Goal: Feedback & Contribution: Leave review/rating

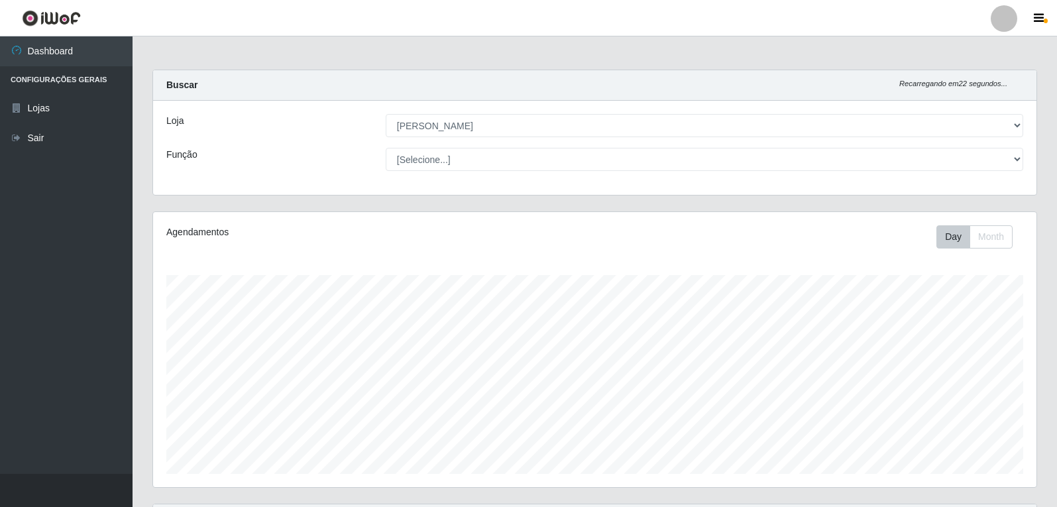
select select "523"
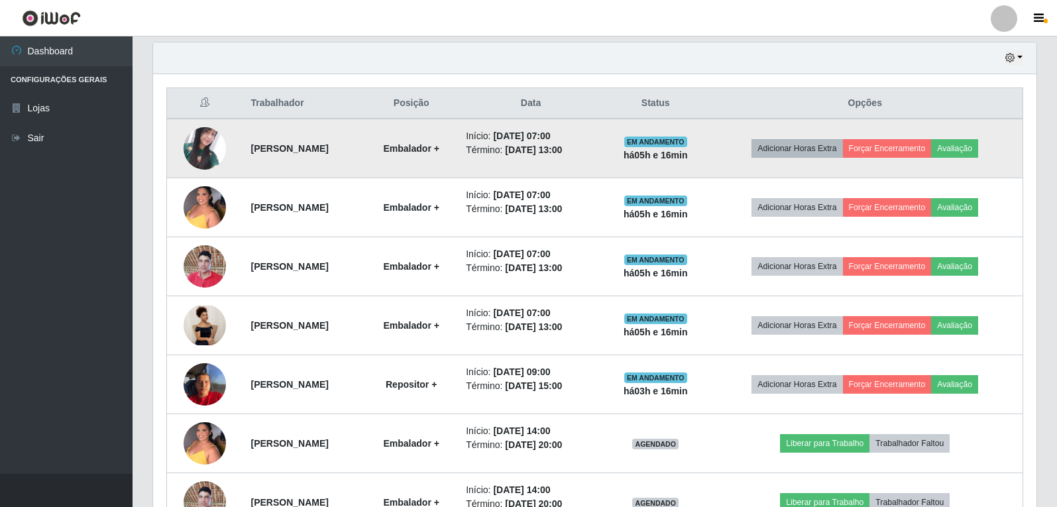
scroll to position [351, 0]
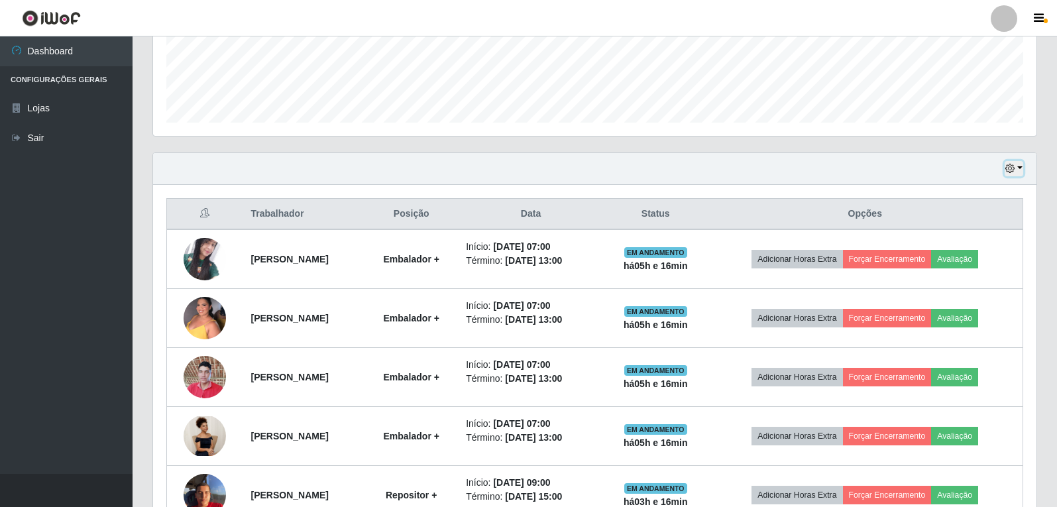
click at [1016, 168] on button "button" at bounding box center [1014, 168] width 19 height 15
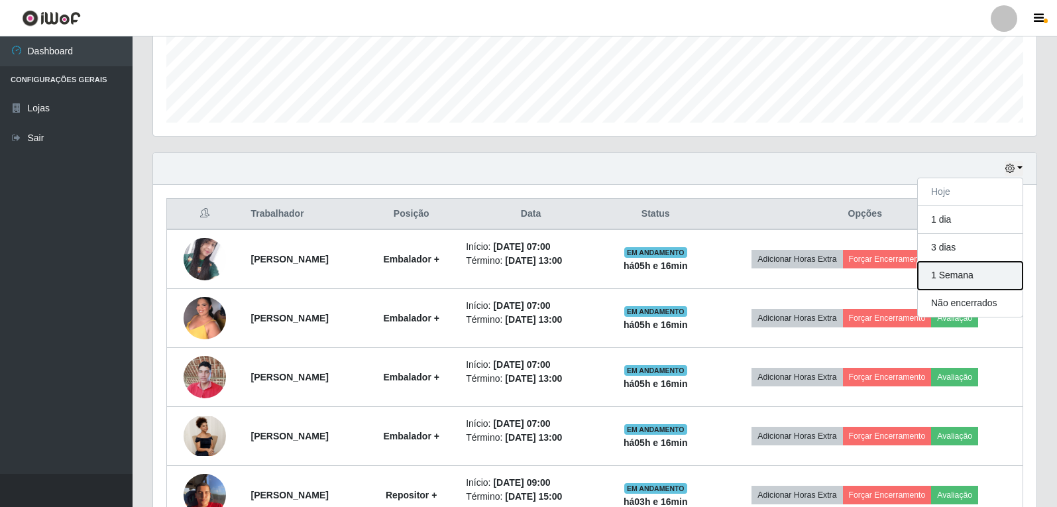
click at [964, 280] on button "1 Semana" at bounding box center [970, 276] width 105 height 28
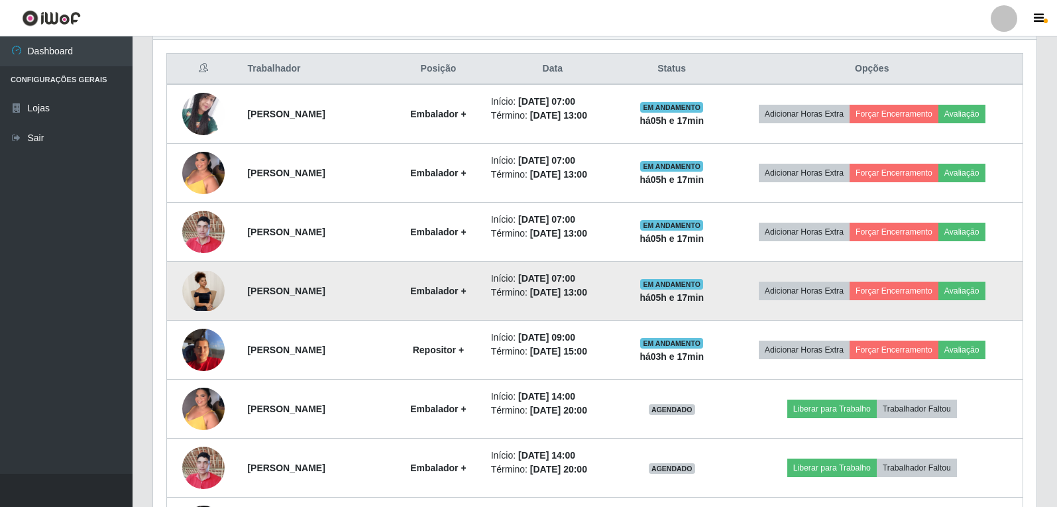
scroll to position [464, 0]
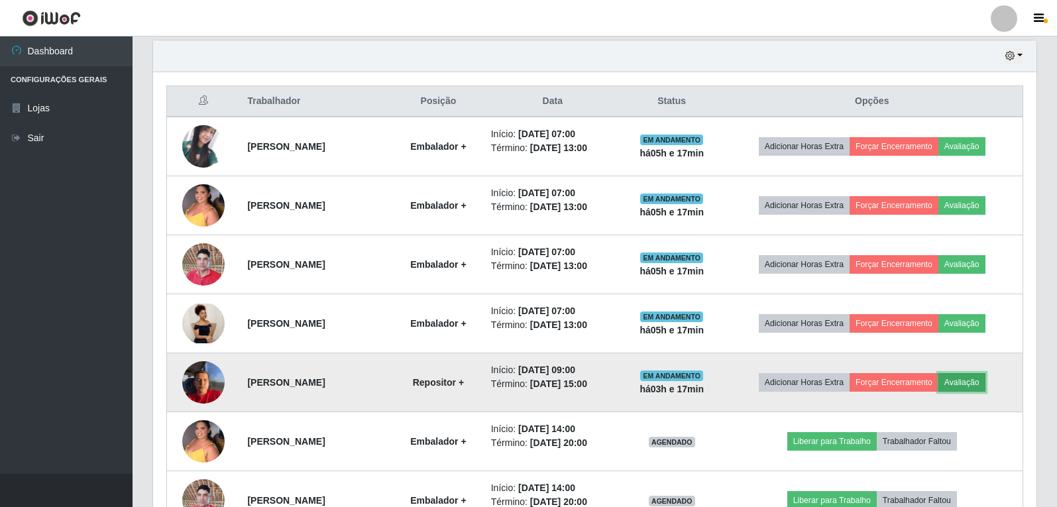
click at [982, 382] on button "Avaliação" at bounding box center [962, 382] width 47 height 19
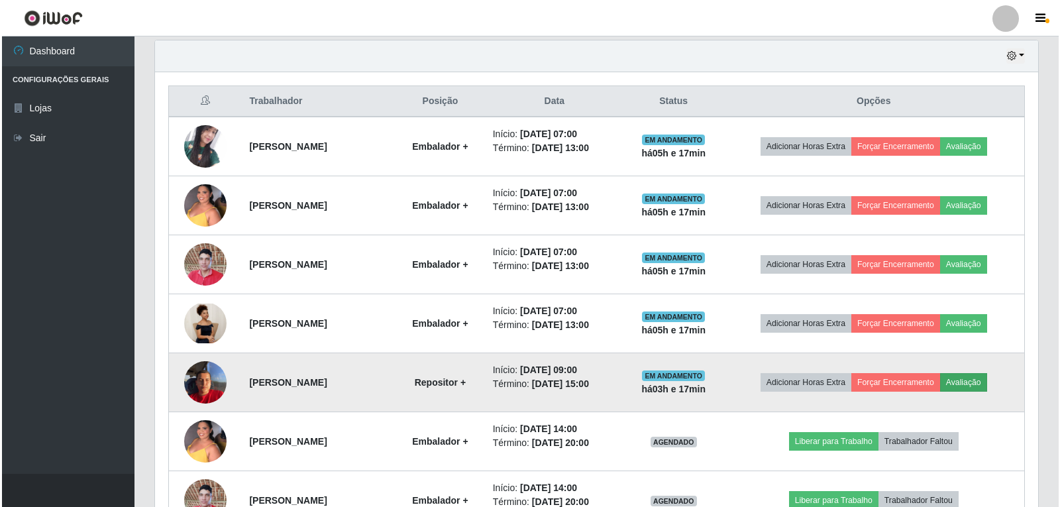
scroll to position [275, 877]
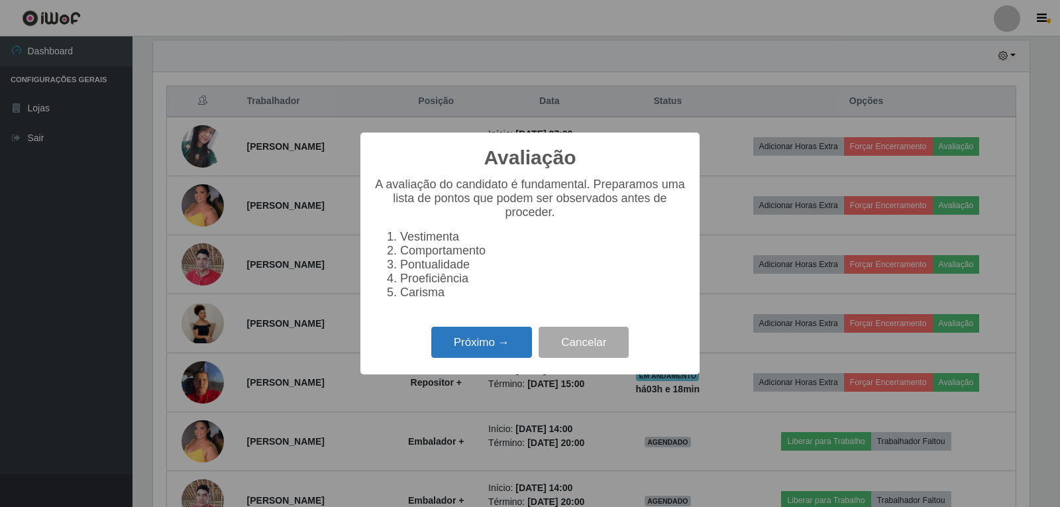
click at [481, 354] on button "Próximo →" at bounding box center [481, 342] width 101 height 31
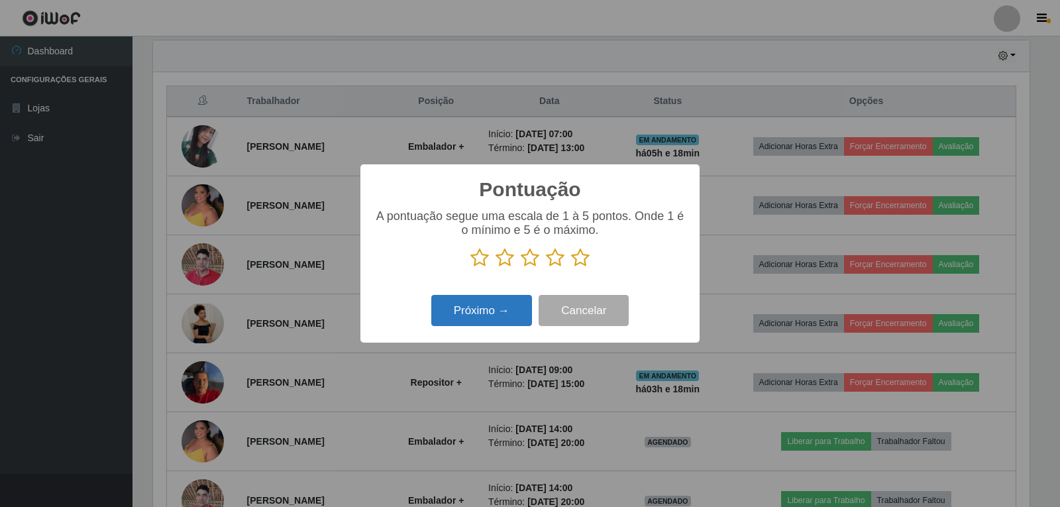
click at [471, 310] on button "Próximo →" at bounding box center [481, 310] width 101 height 31
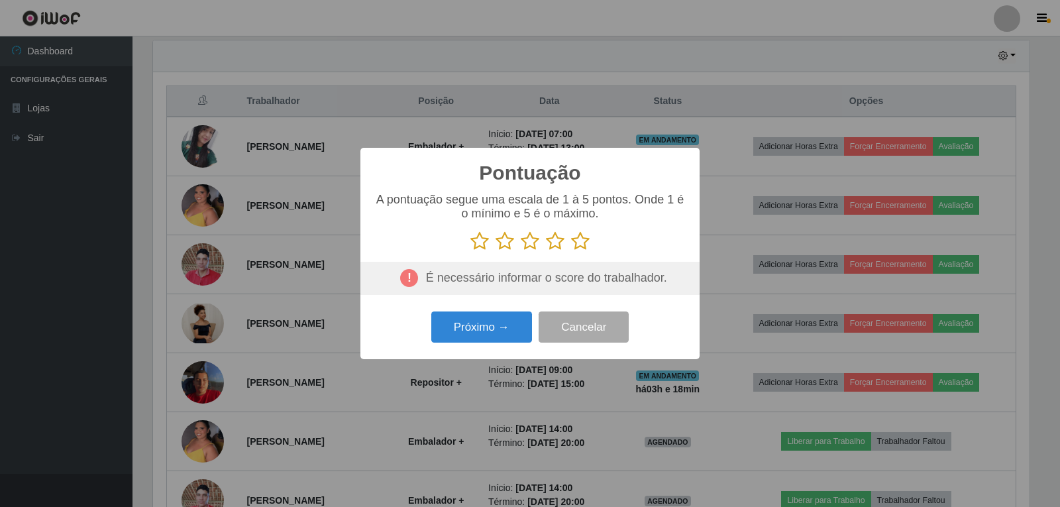
click at [577, 243] on icon at bounding box center [580, 241] width 19 height 20
click at [571, 251] on input "radio" at bounding box center [571, 251] width 0 height 0
click at [474, 329] on button "Próximo →" at bounding box center [481, 327] width 101 height 31
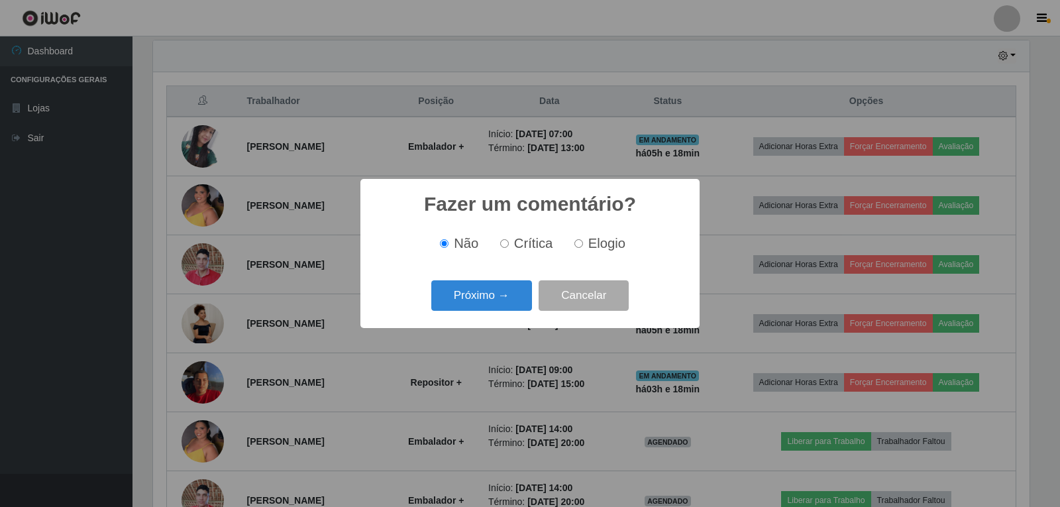
click at [577, 245] on input "Elogio" at bounding box center [579, 243] width 9 height 9
radio input "true"
click at [498, 296] on button "Próximo →" at bounding box center [481, 295] width 101 height 31
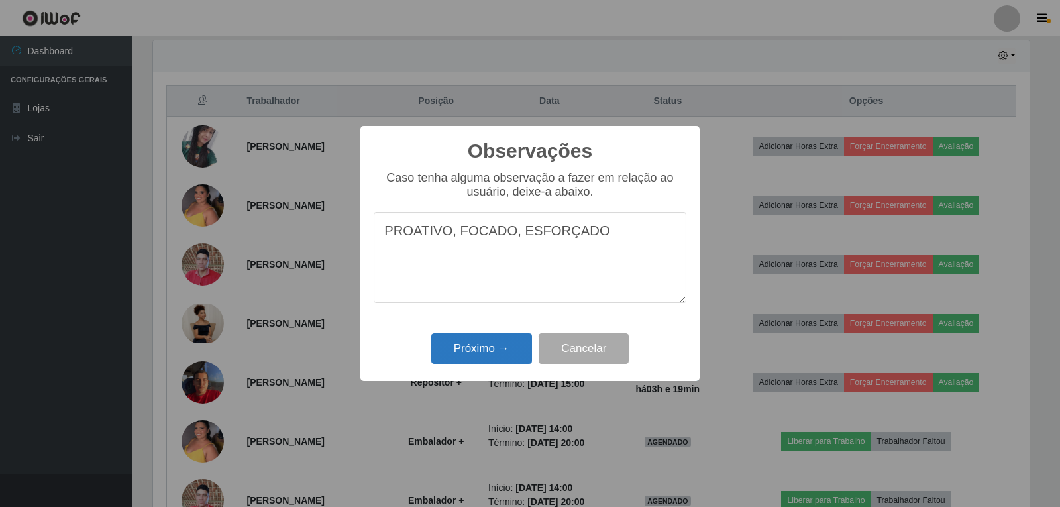
type textarea "PROATIVO, FOCADO, ESFORÇADO"
click at [481, 349] on button "Próximo →" at bounding box center [481, 348] width 101 height 31
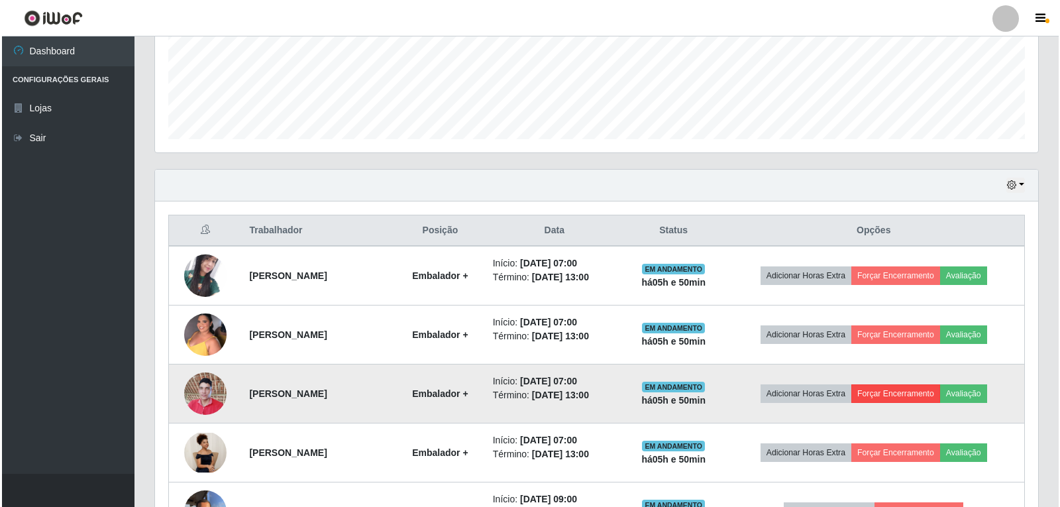
scroll to position [331, 0]
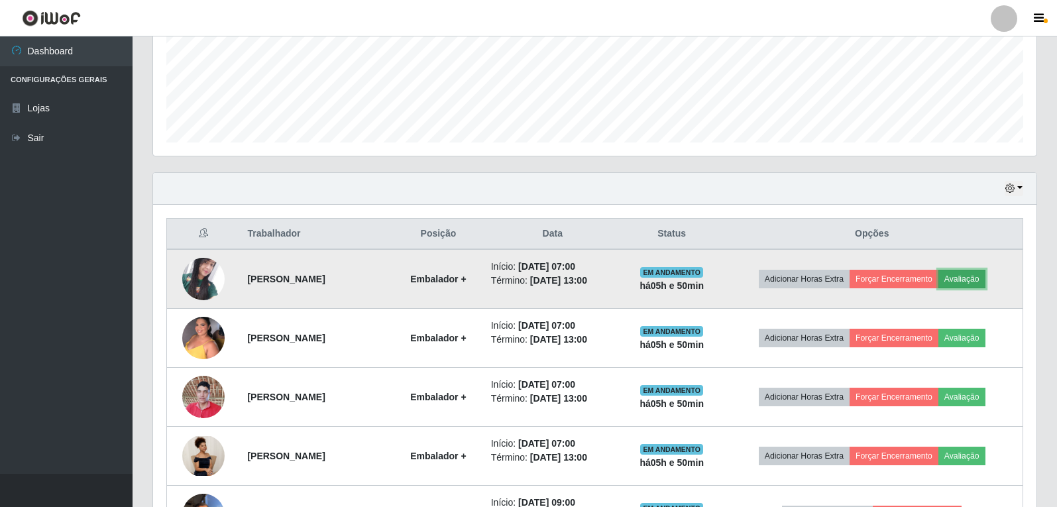
click at [977, 274] on button "Avaliação" at bounding box center [962, 279] width 47 height 19
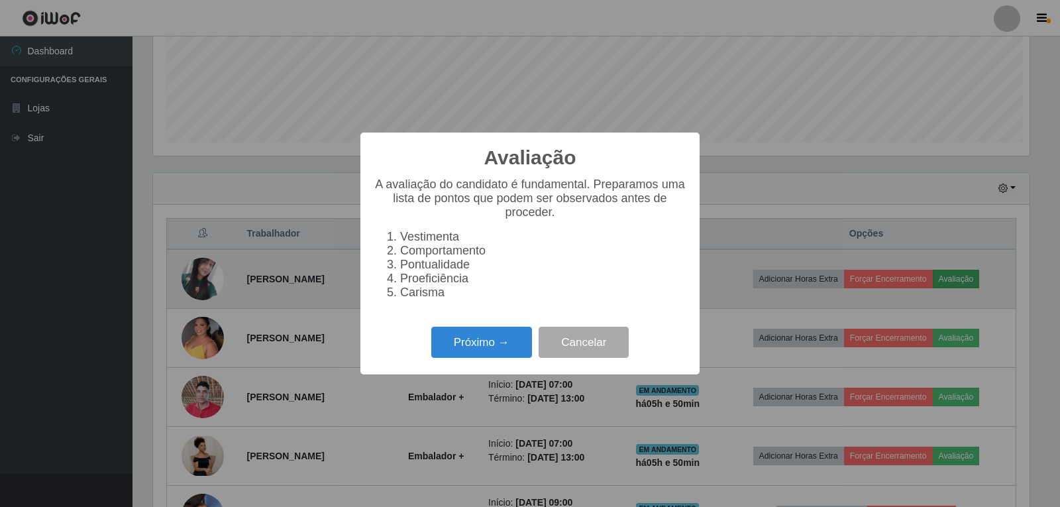
scroll to position [275, 877]
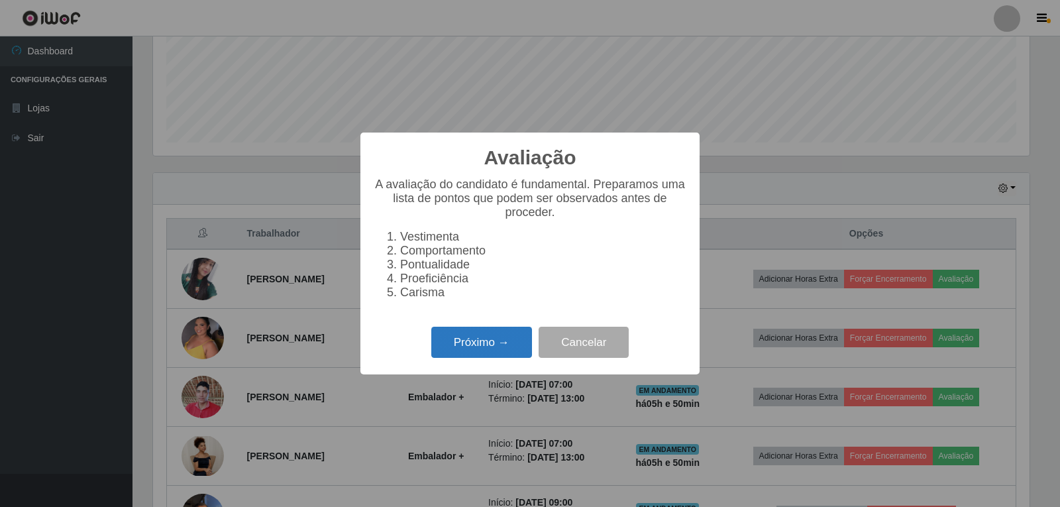
click at [497, 341] on button "Próximo →" at bounding box center [481, 342] width 101 height 31
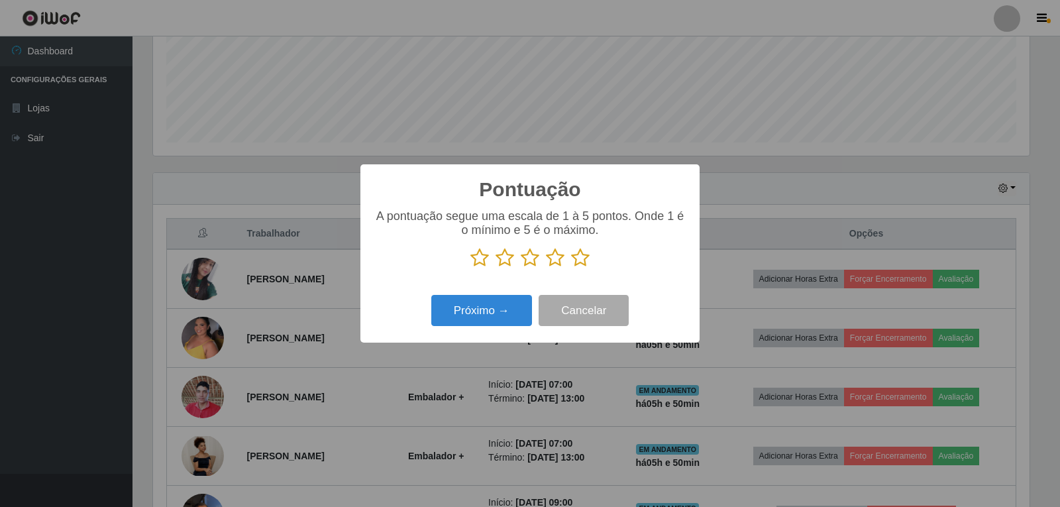
click at [584, 260] on icon at bounding box center [580, 258] width 19 height 20
click at [571, 268] on input "radio" at bounding box center [571, 268] width 0 height 0
click at [486, 316] on button "Próximo →" at bounding box center [481, 310] width 101 height 31
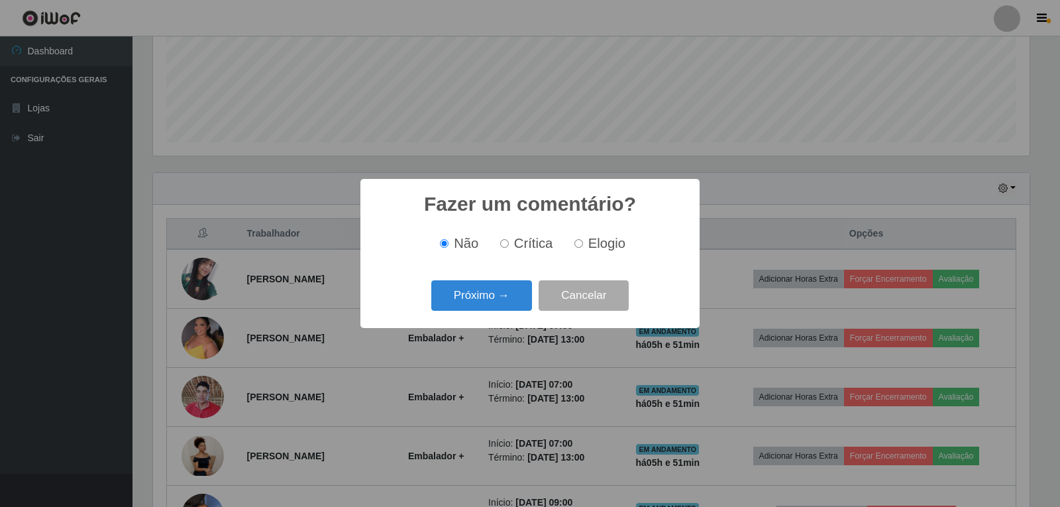
click at [579, 243] on input "Elogio" at bounding box center [579, 243] width 9 height 9
radio input "true"
click at [494, 298] on button "Próximo →" at bounding box center [481, 295] width 101 height 31
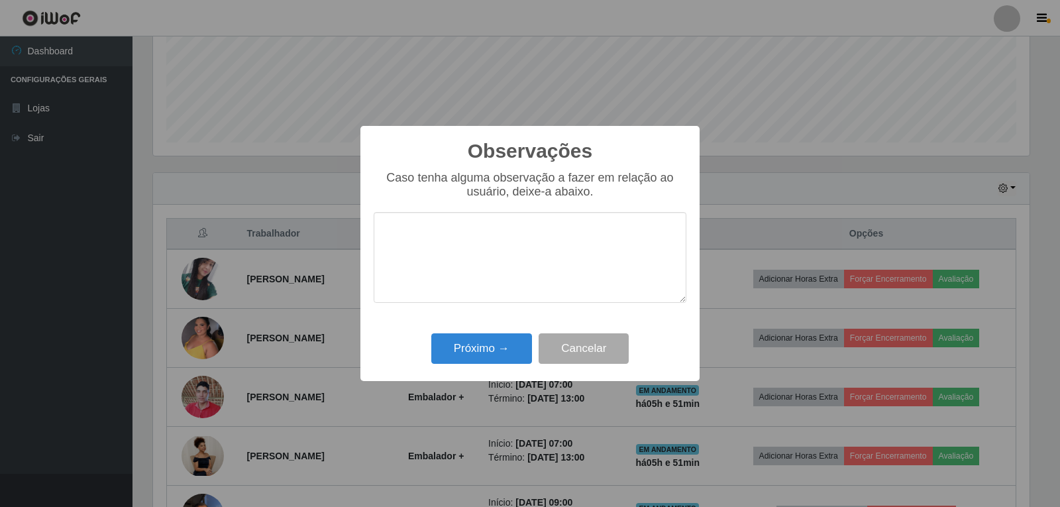
click at [482, 258] on textarea at bounding box center [530, 257] width 313 height 91
type textarea "PROATIVA"
click at [499, 354] on button "Próximo →" at bounding box center [481, 348] width 101 height 31
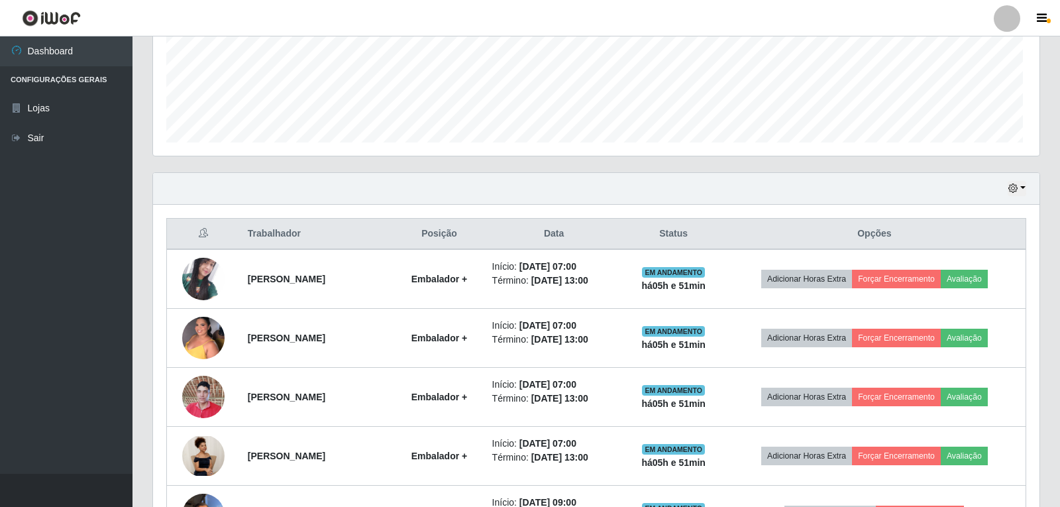
scroll to position [275, 884]
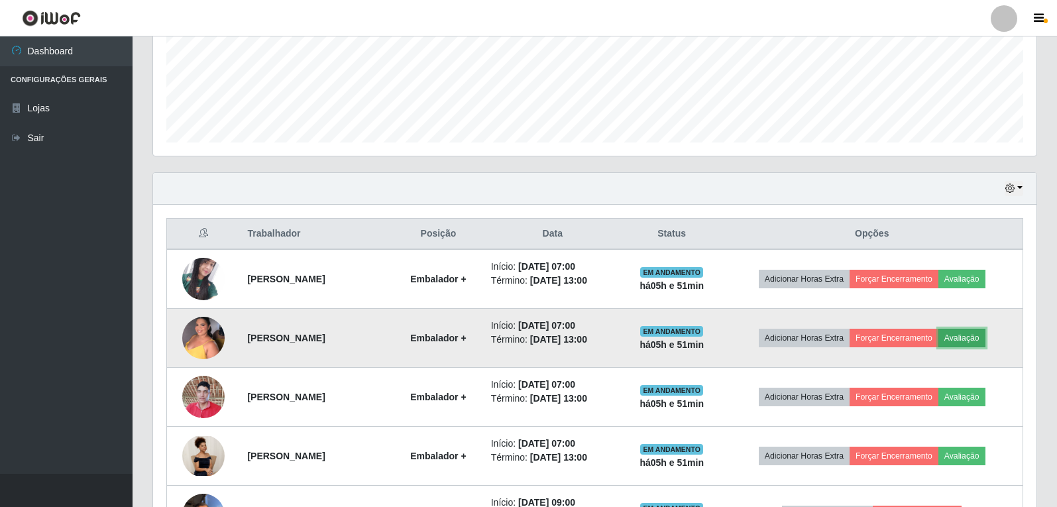
click at [977, 336] on button "Avaliação" at bounding box center [962, 338] width 47 height 19
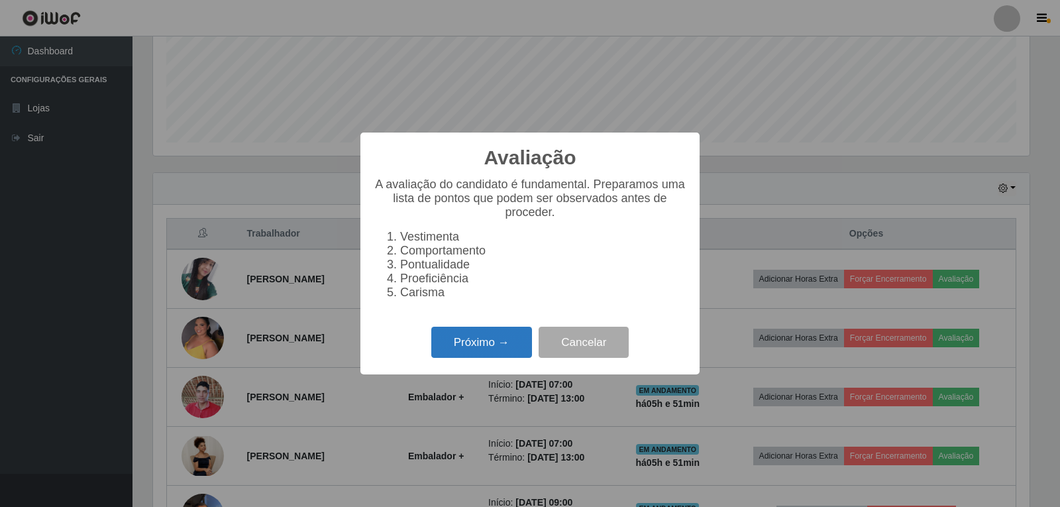
click at [506, 347] on button "Próximo →" at bounding box center [481, 342] width 101 height 31
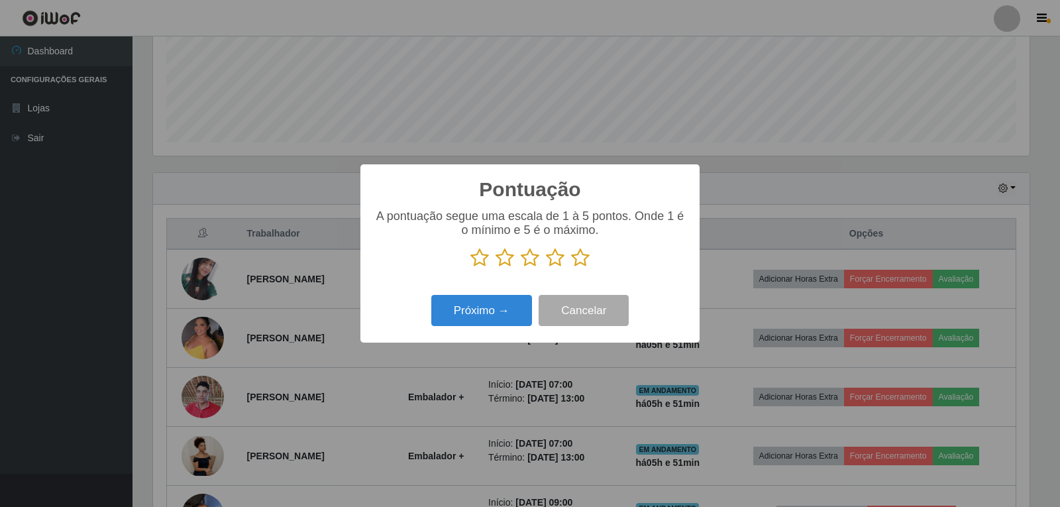
click at [577, 259] on icon at bounding box center [580, 258] width 19 height 20
click at [571, 268] on input "radio" at bounding box center [571, 268] width 0 height 0
click at [488, 314] on button "Próximo →" at bounding box center [481, 310] width 101 height 31
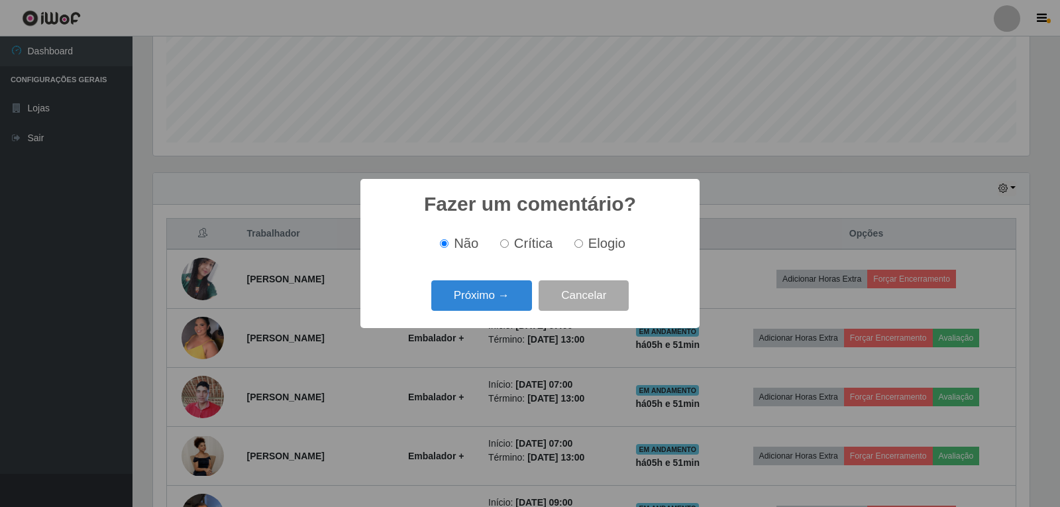
click at [575, 242] on input "Elogio" at bounding box center [579, 243] width 9 height 9
radio input "true"
click at [502, 294] on button "Próximo →" at bounding box center [481, 295] width 101 height 31
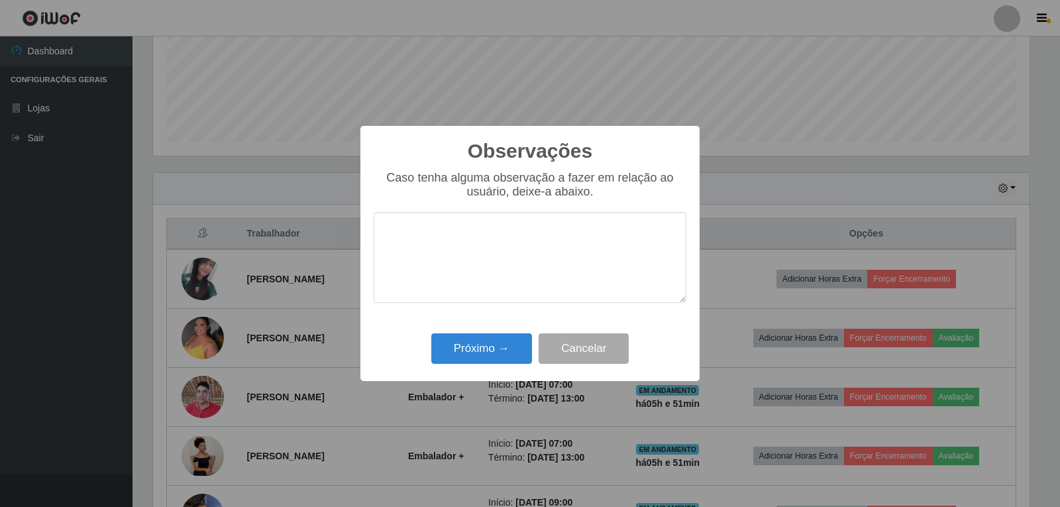
click at [484, 264] on textarea at bounding box center [530, 257] width 313 height 91
type textarea "PROATIVA"
click at [506, 352] on button "Próximo →" at bounding box center [481, 348] width 101 height 31
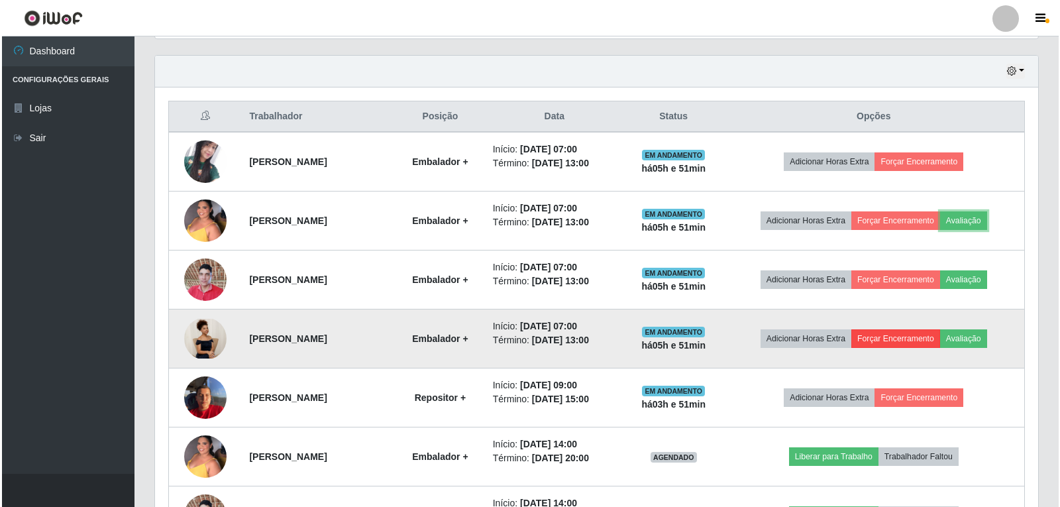
scroll to position [464, 0]
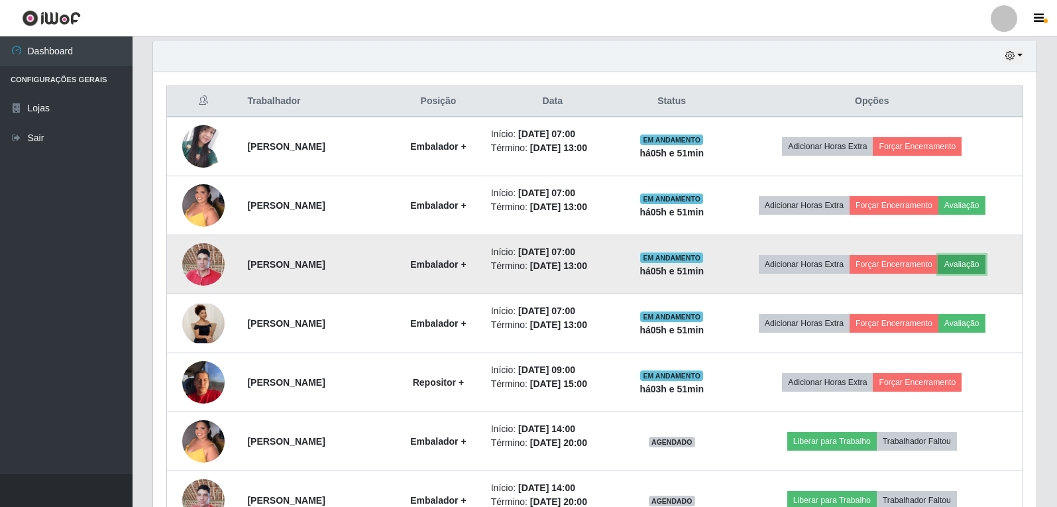
click at [970, 257] on button "Avaliação" at bounding box center [962, 264] width 47 height 19
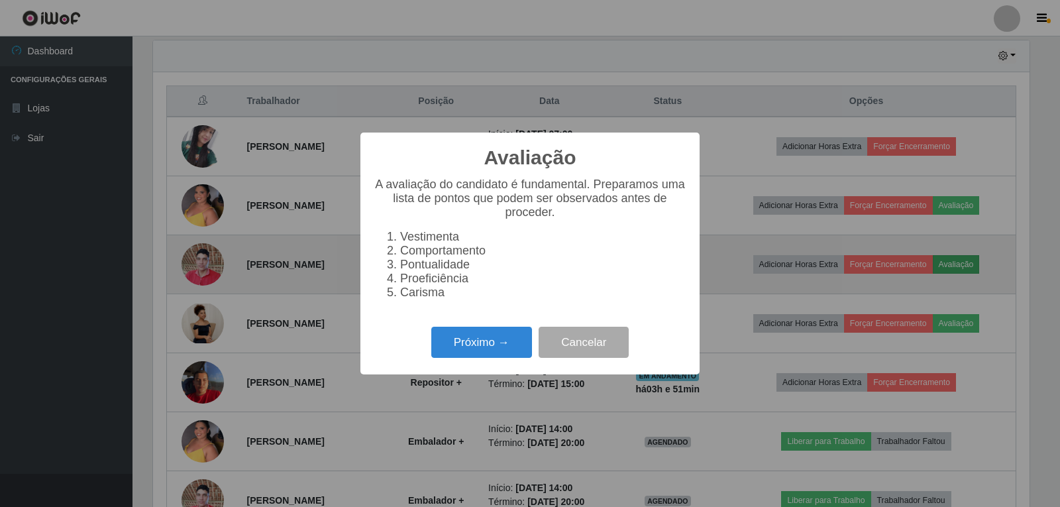
scroll to position [275, 877]
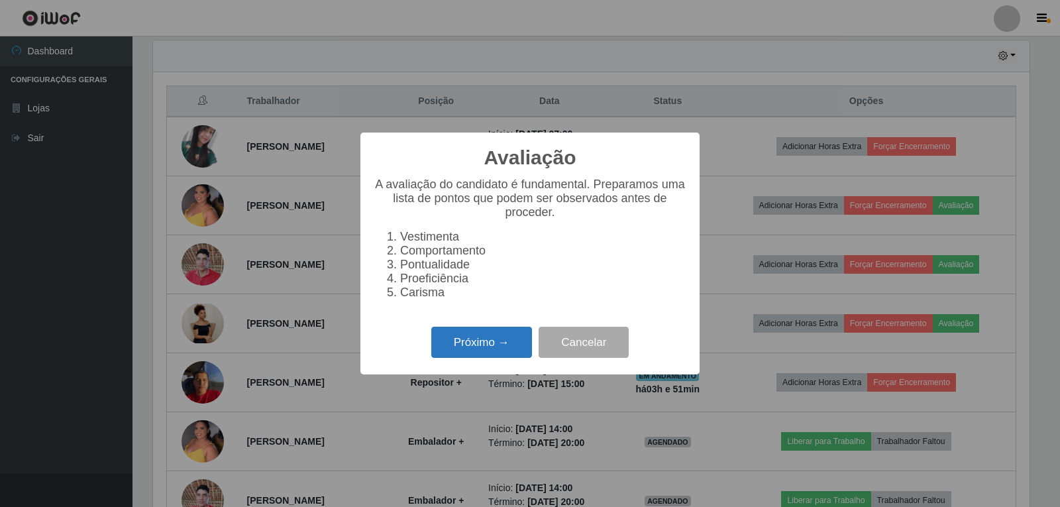
click at [476, 352] on button "Próximo →" at bounding box center [481, 342] width 101 height 31
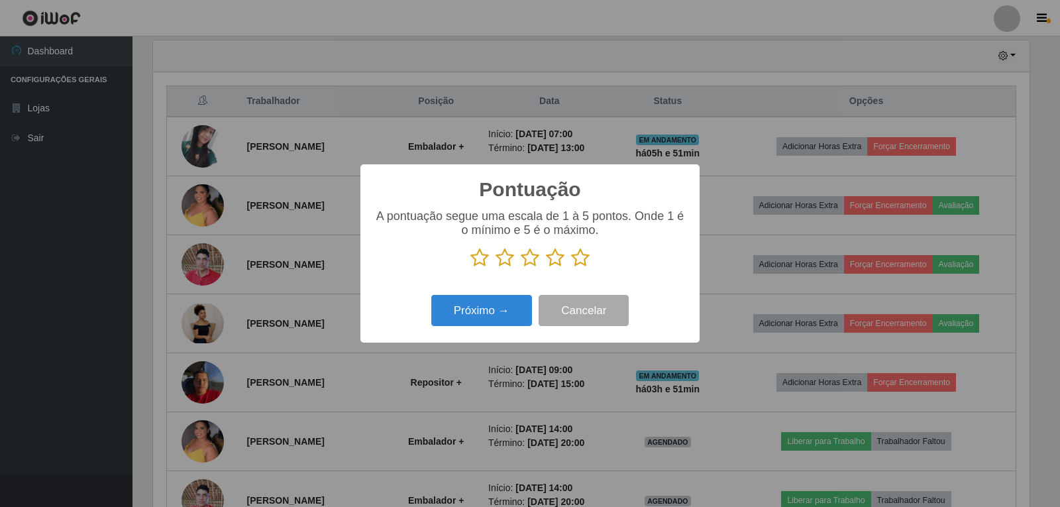
click at [585, 266] on icon at bounding box center [580, 258] width 19 height 20
click at [571, 268] on input "radio" at bounding box center [571, 268] width 0 height 0
click at [585, 314] on button "Cancelar" at bounding box center [584, 310] width 90 height 31
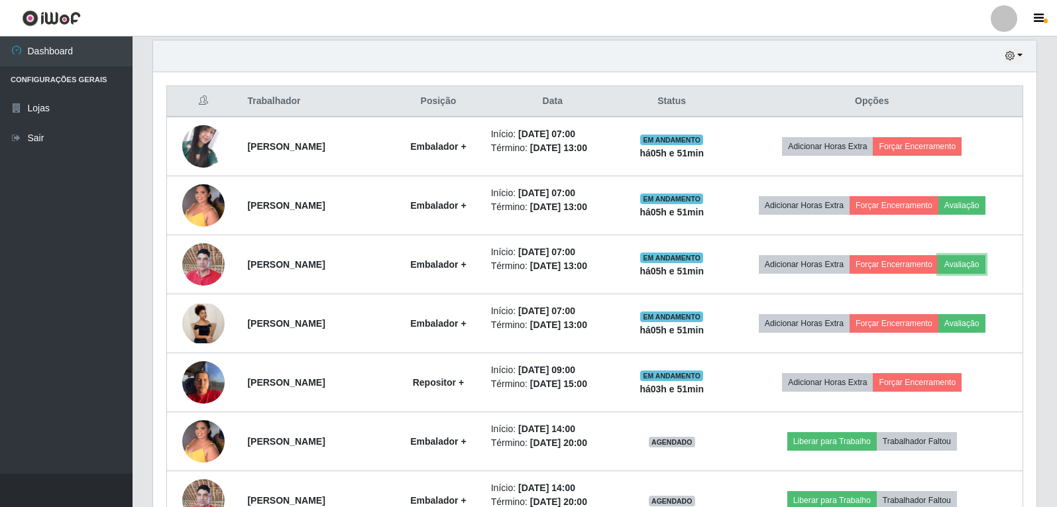
scroll to position [275, 884]
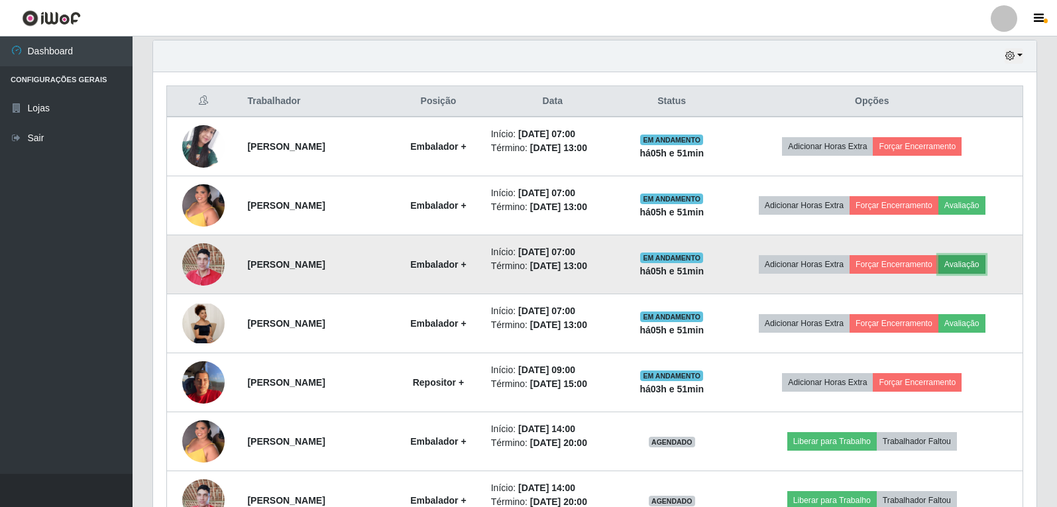
click at [975, 265] on button "Avaliação" at bounding box center [962, 264] width 47 height 19
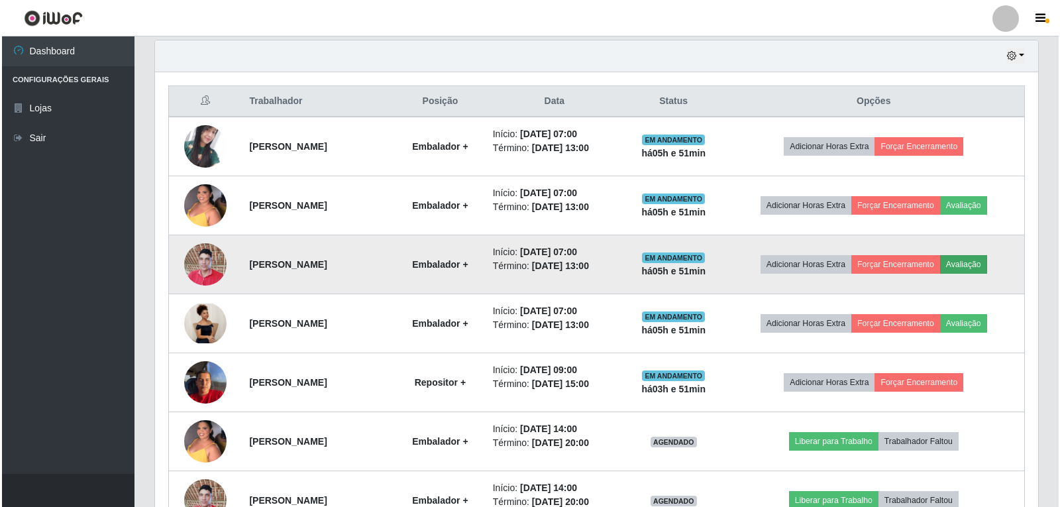
scroll to position [275, 877]
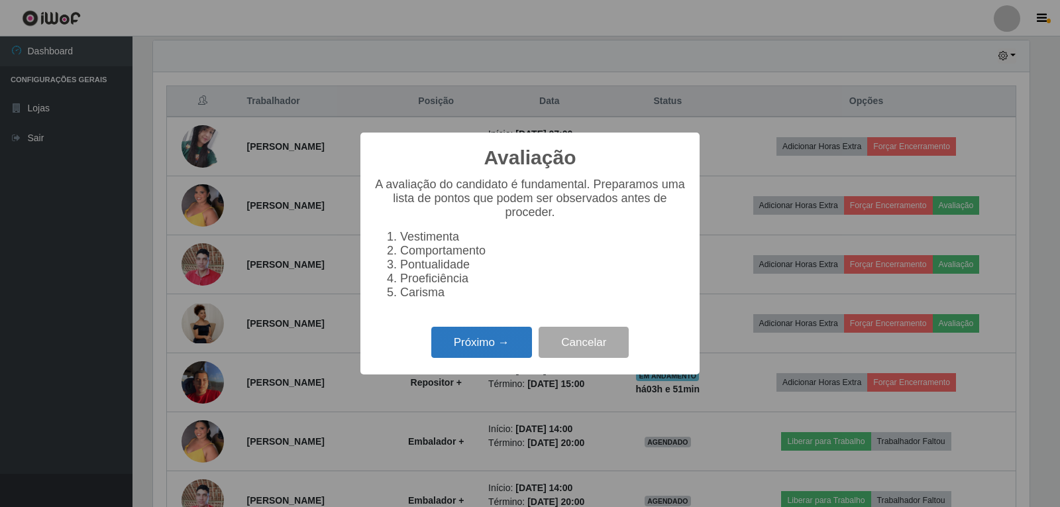
click at [499, 347] on button "Próximo →" at bounding box center [481, 342] width 101 height 31
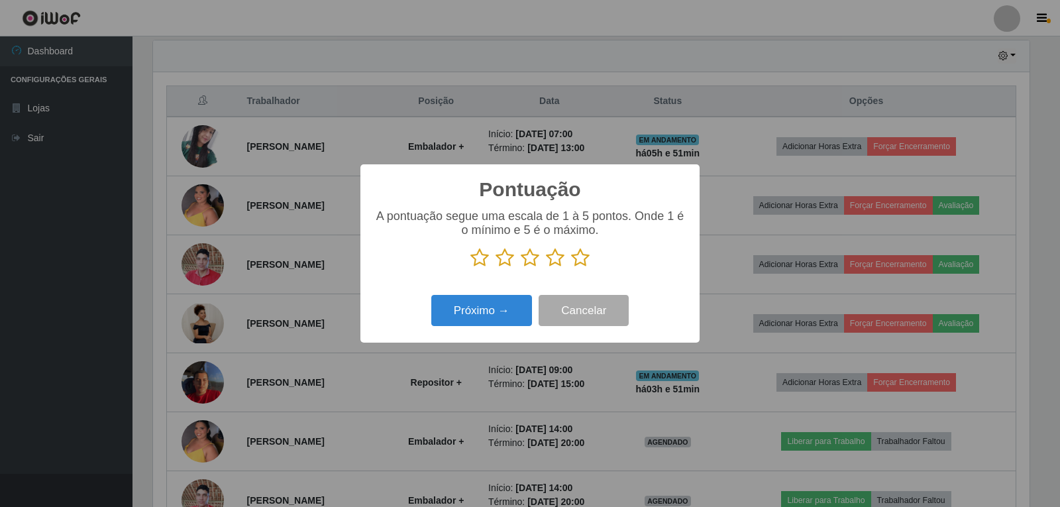
click at [579, 258] on icon at bounding box center [580, 258] width 19 height 20
click at [571, 268] on input "radio" at bounding box center [571, 268] width 0 height 0
click at [477, 316] on button "Próximo →" at bounding box center [481, 310] width 101 height 31
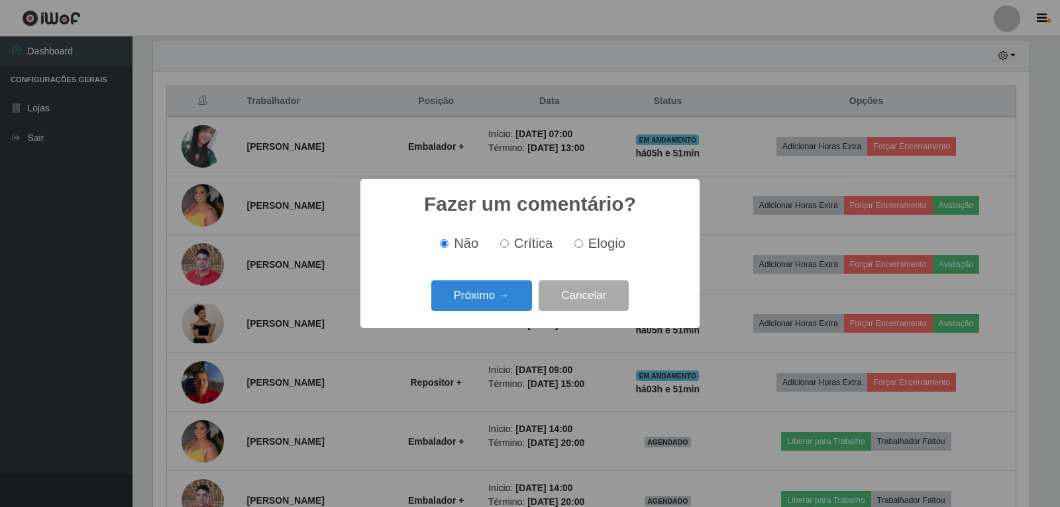
click at [585, 246] on label "Elogio" at bounding box center [597, 243] width 56 height 15
click at [583, 246] on input "Elogio" at bounding box center [579, 243] width 9 height 9
radio input "true"
click at [485, 303] on button "Próximo →" at bounding box center [481, 295] width 101 height 31
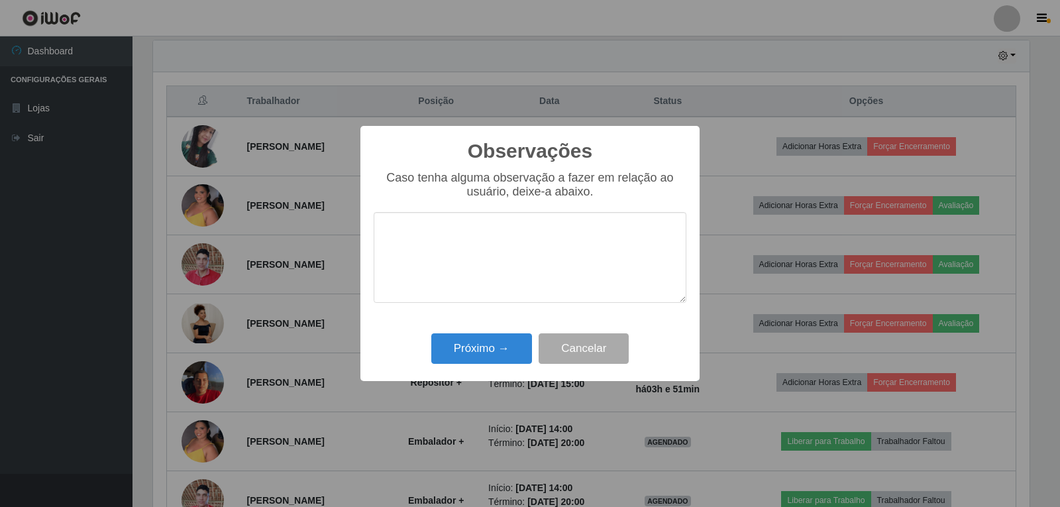
click at [485, 272] on textarea at bounding box center [530, 257] width 313 height 91
type textarea "PROATIVO"
click at [471, 350] on button "Próximo →" at bounding box center [481, 348] width 101 height 31
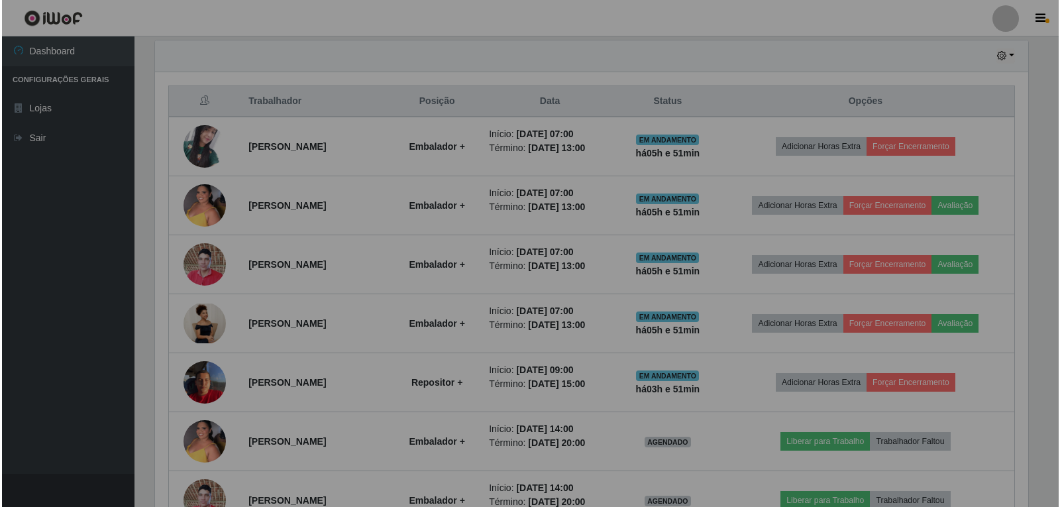
scroll to position [275, 884]
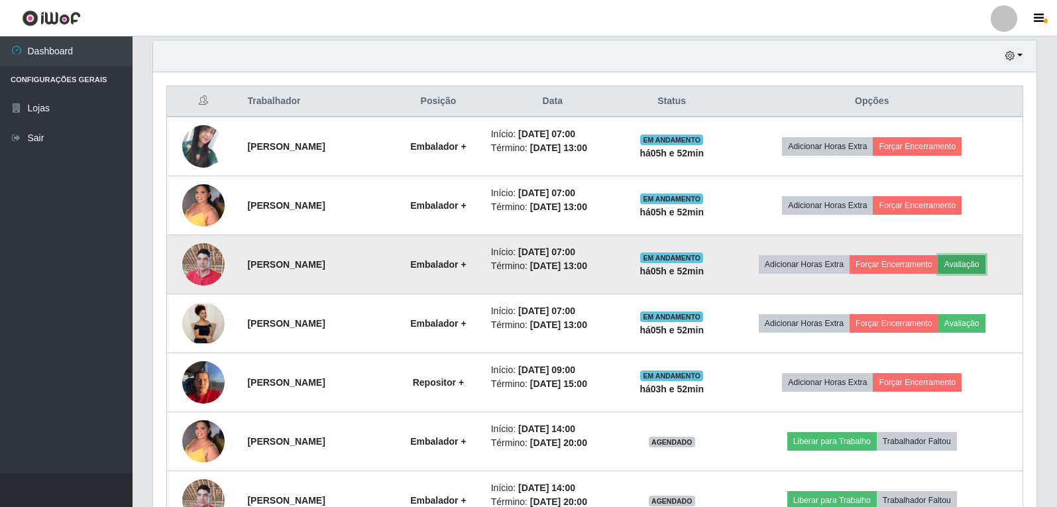
click at [974, 263] on button "Avaliação" at bounding box center [962, 264] width 47 height 19
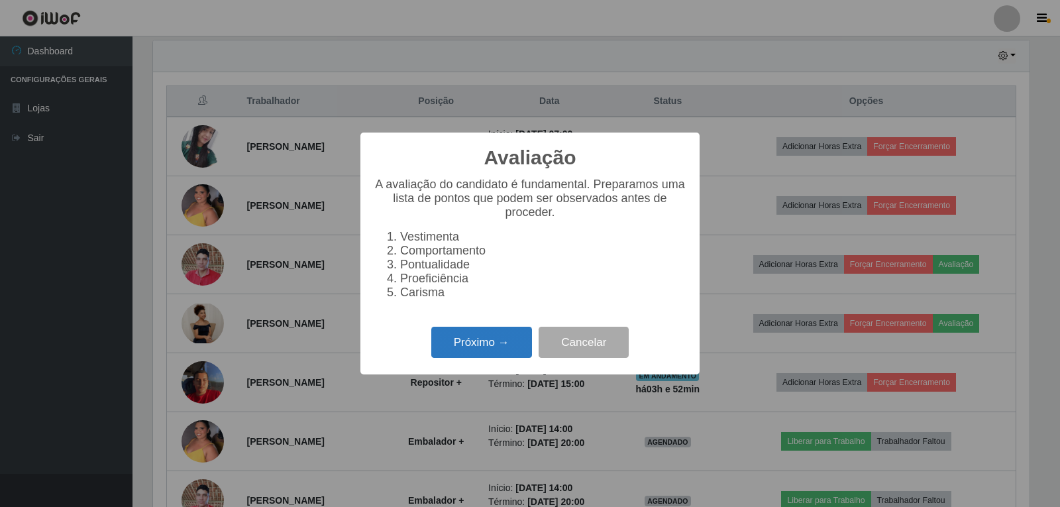
click at [479, 347] on button "Próximo →" at bounding box center [481, 342] width 101 height 31
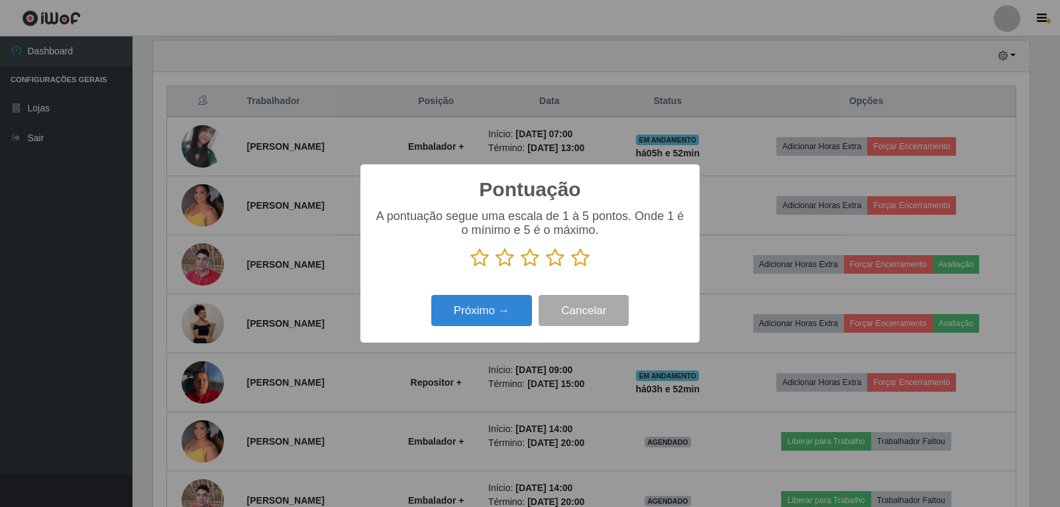
scroll to position [662527, 661925]
click at [575, 260] on icon at bounding box center [580, 258] width 19 height 20
click at [571, 268] on input "radio" at bounding box center [571, 268] width 0 height 0
click at [481, 314] on button "Próximo →" at bounding box center [481, 310] width 101 height 31
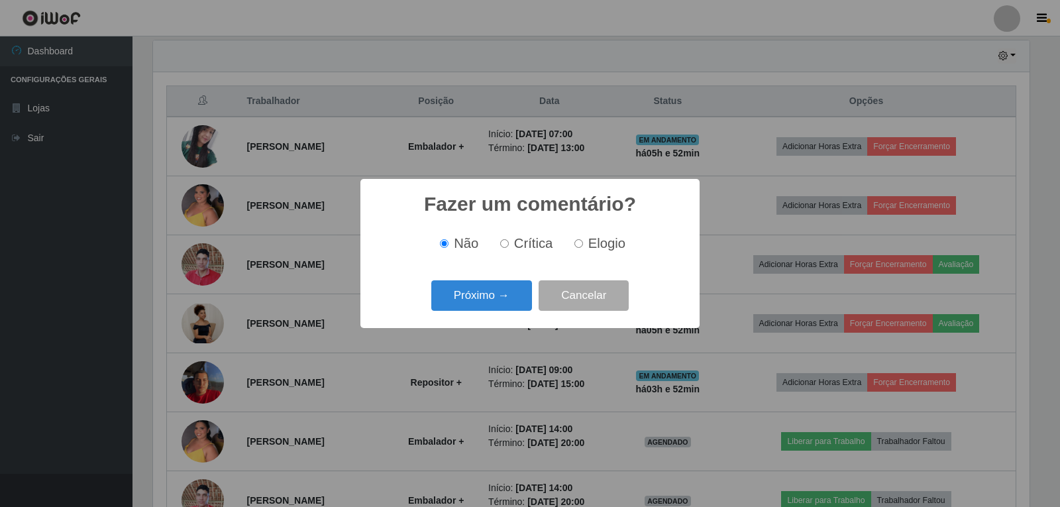
click at [581, 243] on input "Elogio" at bounding box center [579, 243] width 9 height 9
radio input "true"
click at [481, 300] on button "Próximo →" at bounding box center [481, 295] width 101 height 31
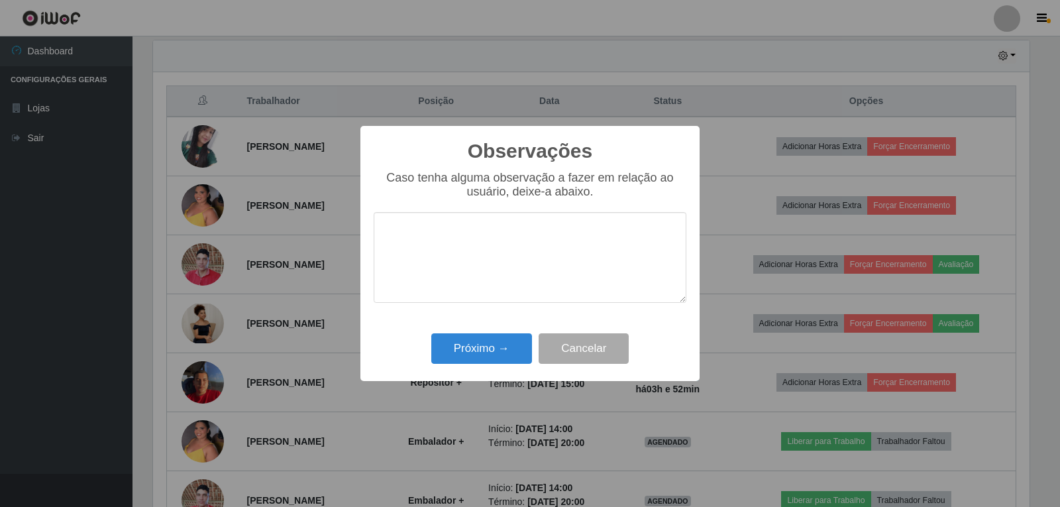
click at [500, 235] on textarea at bounding box center [530, 257] width 313 height 91
type textarea "PROATIVO"
click at [467, 352] on button "Próximo →" at bounding box center [481, 348] width 101 height 31
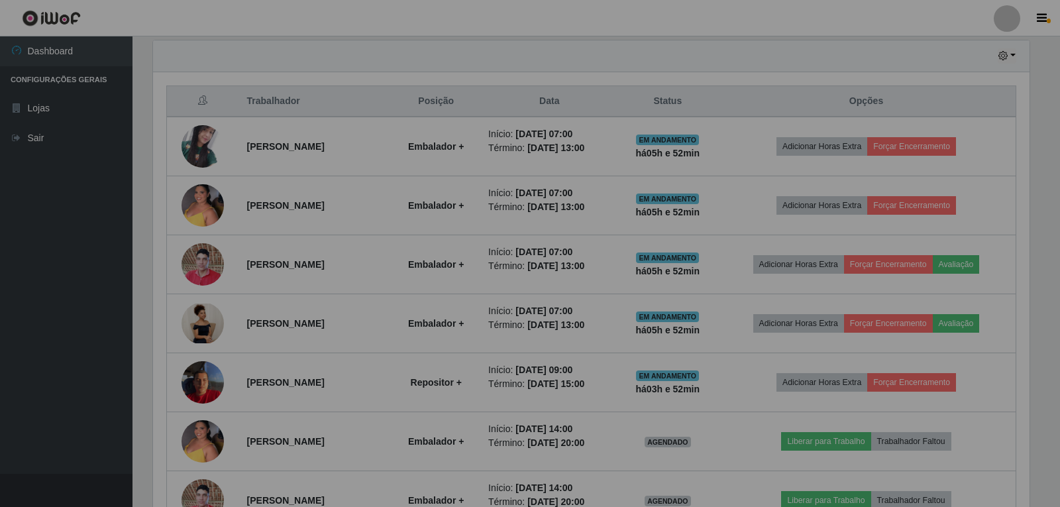
scroll to position [275, 884]
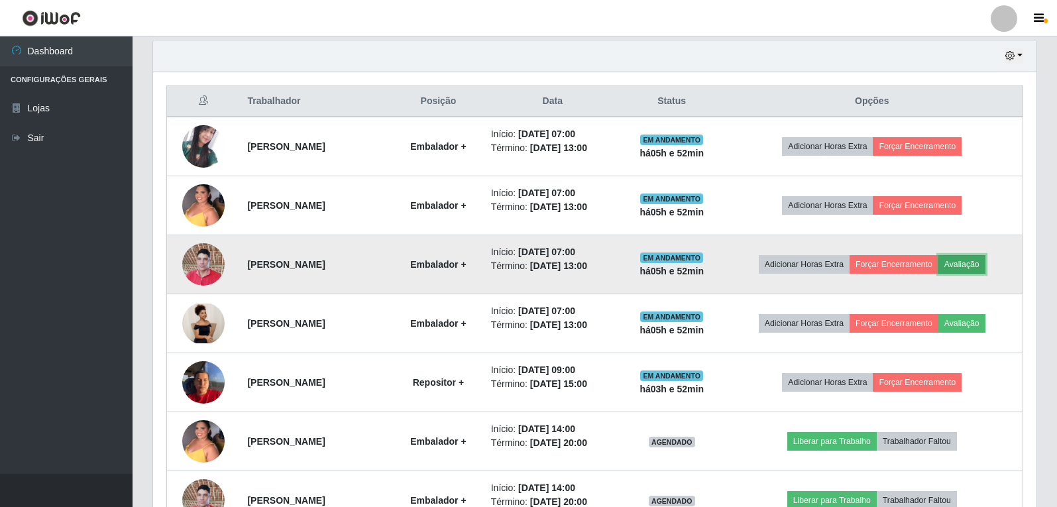
click at [970, 267] on button "Avaliação" at bounding box center [962, 264] width 47 height 19
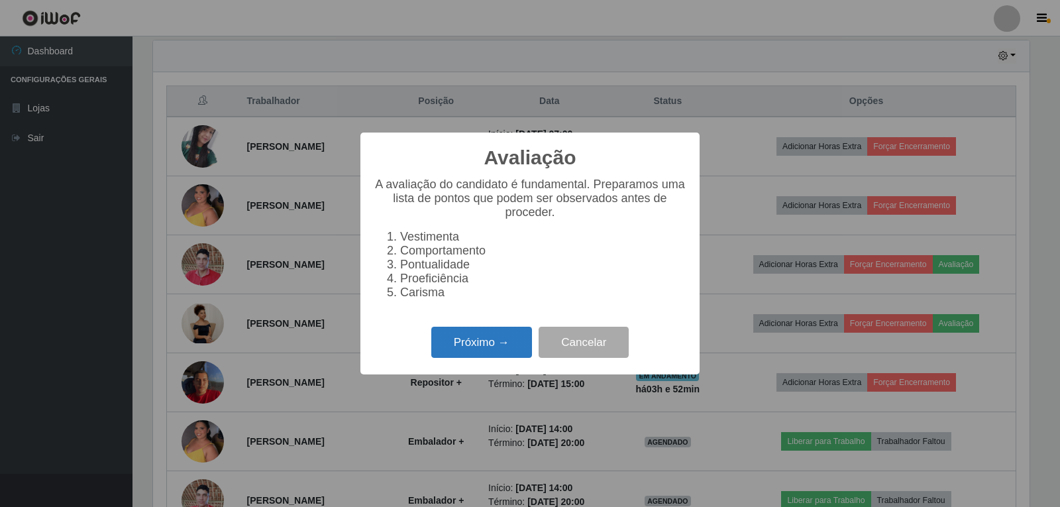
click at [504, 345] on button "Próximo →" at bounding box center [481, 342] width 101 height 31
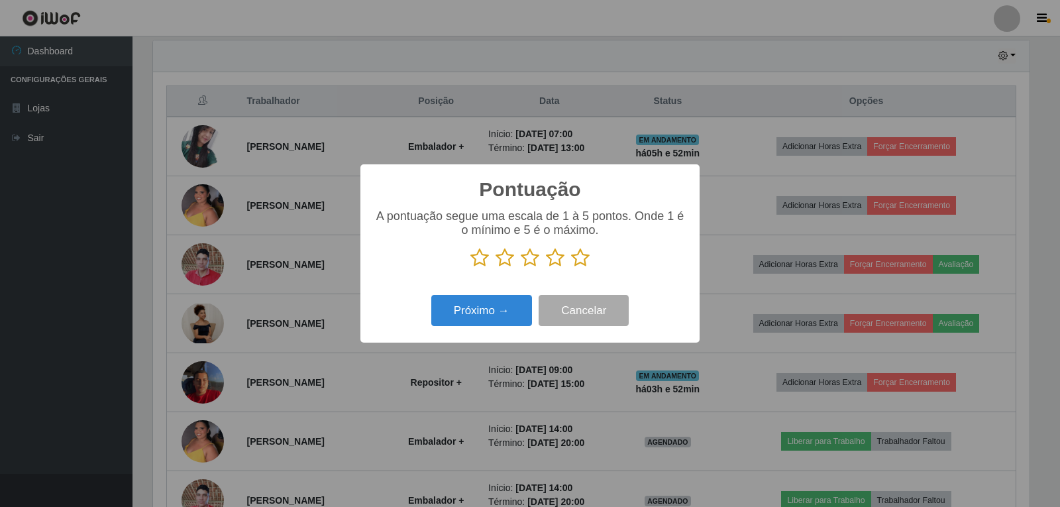
click at [583, 263] on icon at bounding box center [580, 258] width 19 height 20
click at [571, 268] on input "radio" at bounding box center [571, 268] width 0 height 0
click at [500, 313] on button "Próximo →" at bounding box center [481, 310] width 101 height 31
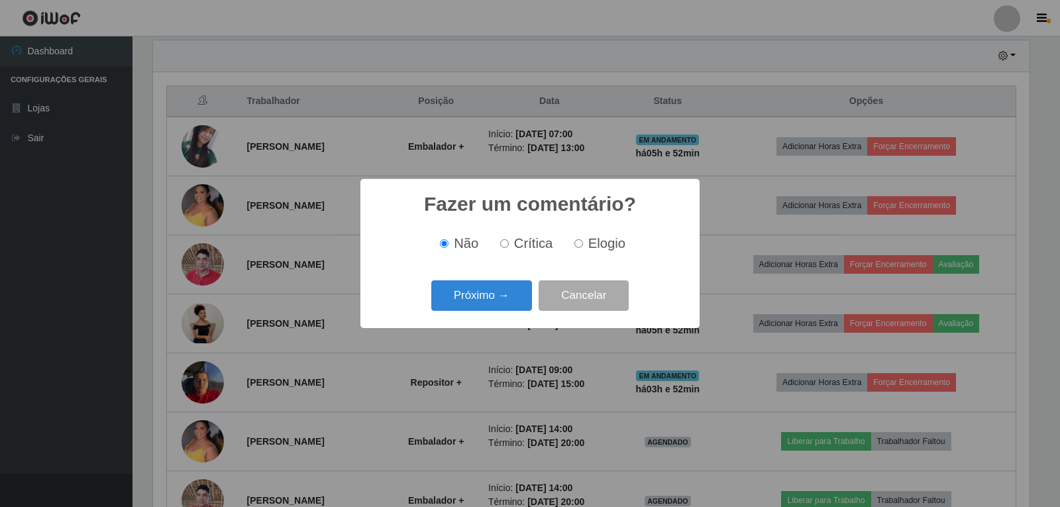
click at [575, 247] on input "Elogio" at bounding box center [579, 243] width 9 height 9
radio input "true"
click at [485, 303] on button "Próximo →" at bounding box center [481, 295] width 101 height 31
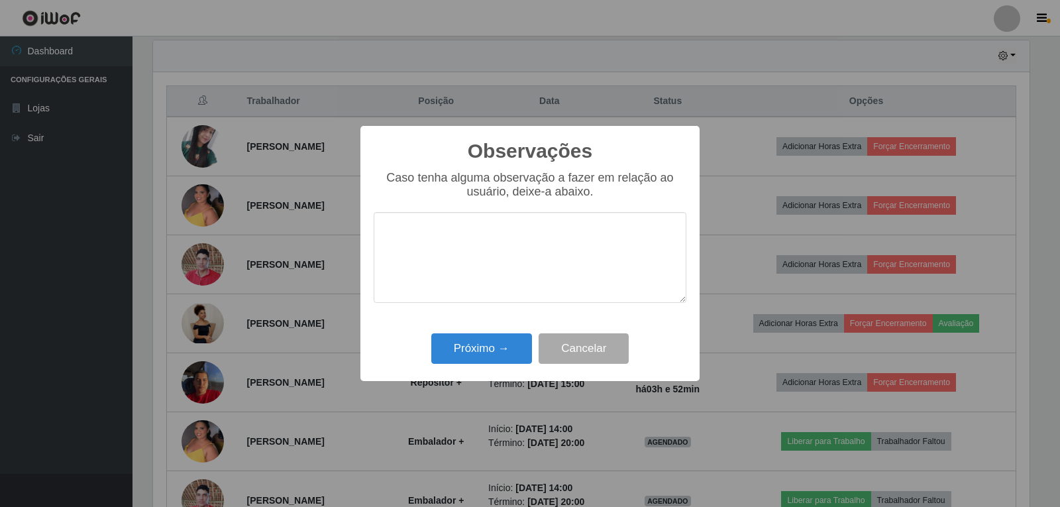
click at [489, 270] on textarea at bounding box center [530, 257] width 313 height 91
type textarea "PROATIVO"
click at [505, 349] on button "Próximo →" at bounding box center [481, 348] width 101 height 31
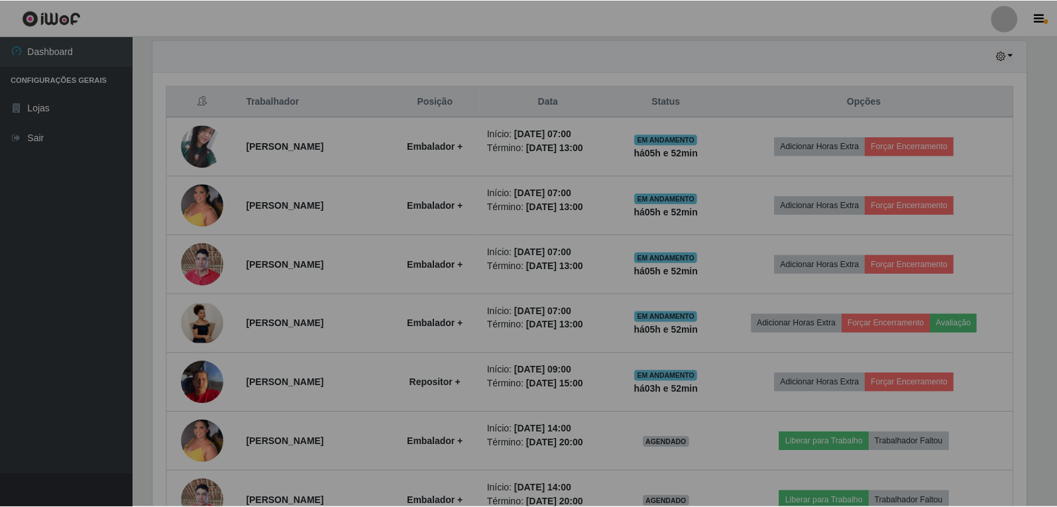
scroll to position [275, 884]
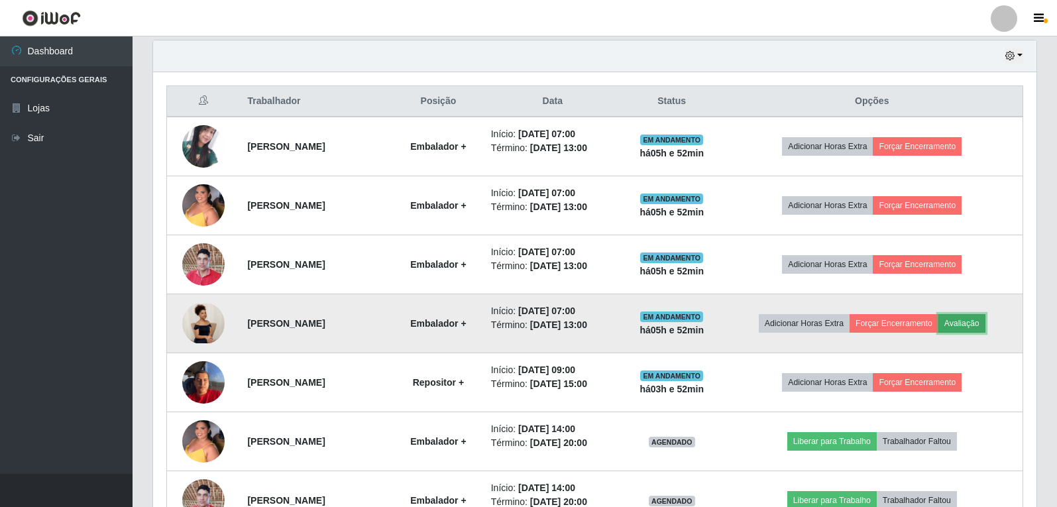
click at [983, 328] on button "Avaliação" at bounding box center [962, 323] width 47 height 19
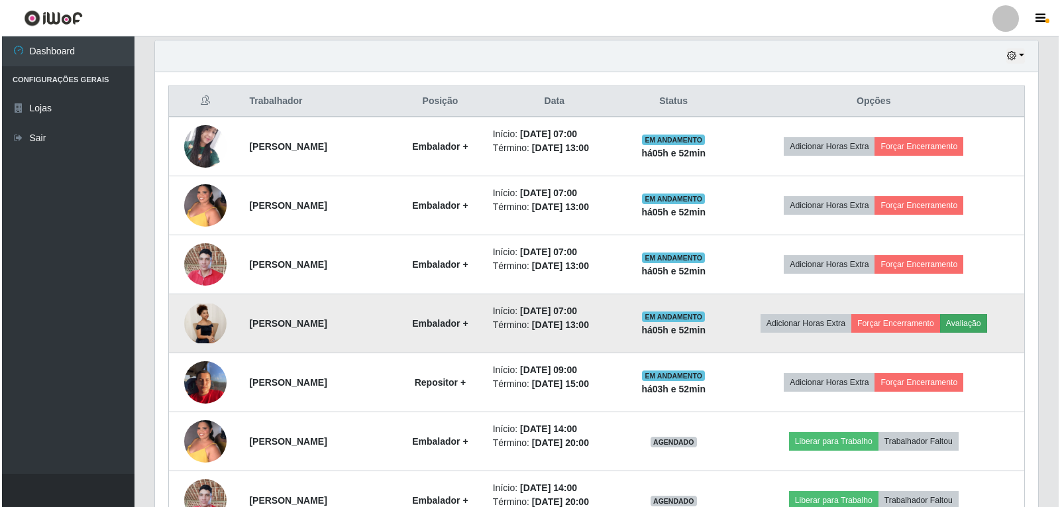
scroll to position [275, 877]
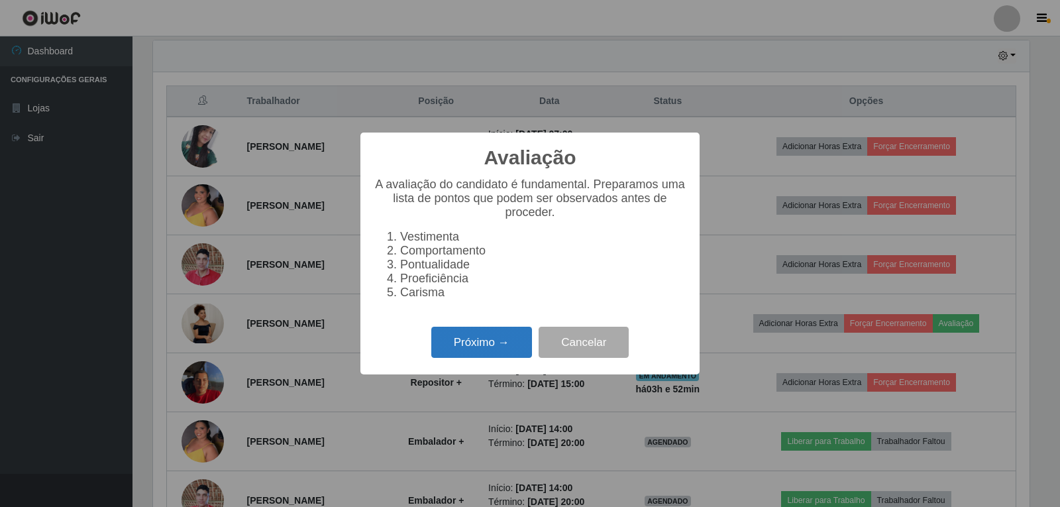
click at [484, 347] on button "Próximo →" at bounding box center [481, 342] width 101 height 31
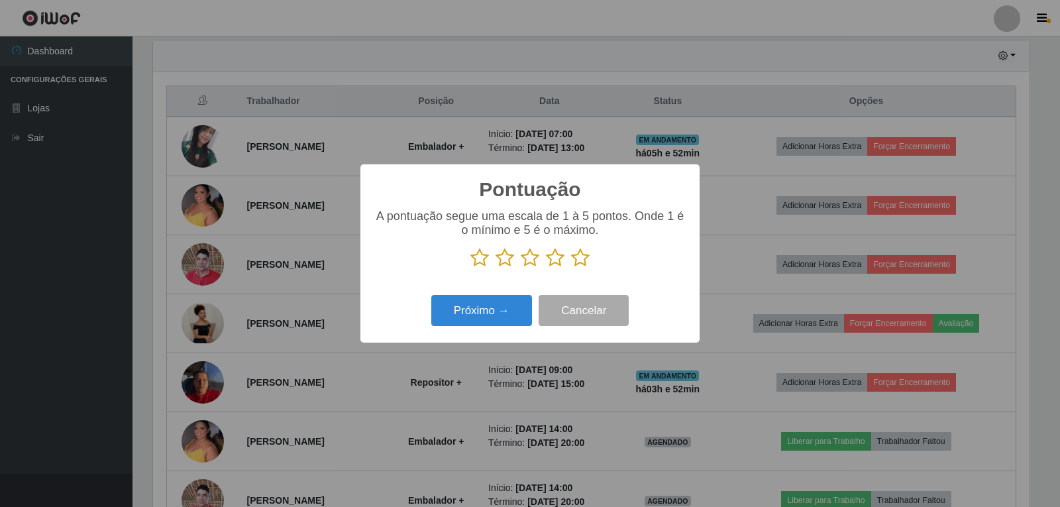
click at [574, 262] on icon at bounding box center [580, 258] width 19 height 20
click at [571, 268] on input "radio" at bounding box center [571, 268] width 0 height 0
click at [496, 319] on button "Próximo →" at bounding box center [481, 310] width 101 height 31
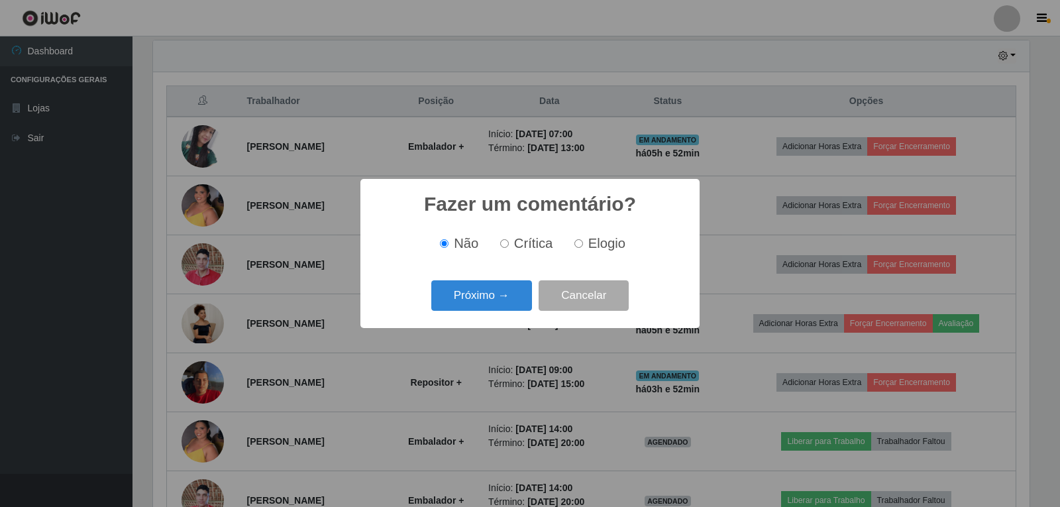
click at [578, 244] on input "Elogio" at bounding box center [579, 243] width 9 height 9
radio input "true"
click at [485, 297] on button "Próximo →" at bounding box center [481, 295] width 101 height 31
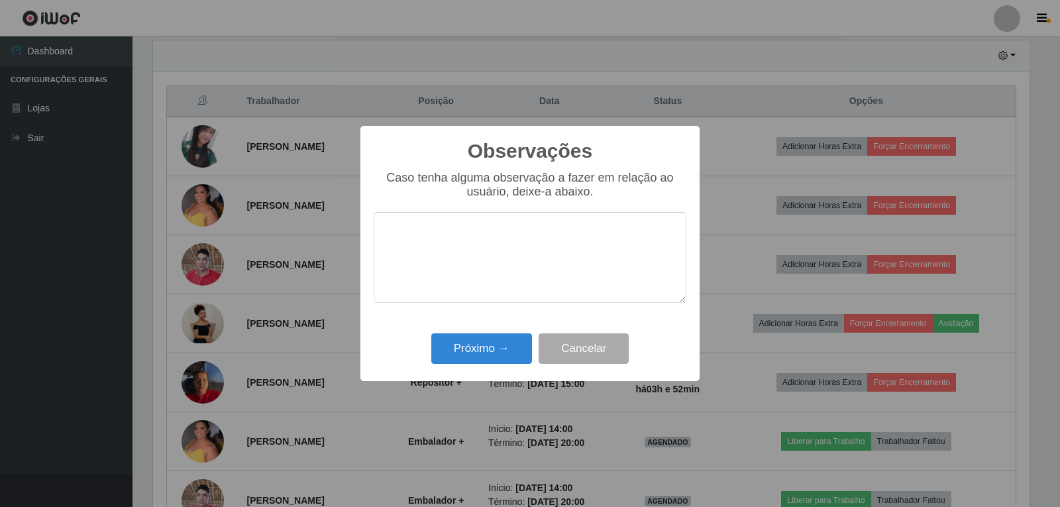
click at [485, 254] on textarea at bounding box center [530, 257] width 313 height 91
type textarea "PROATIVO"
click at [507, 347] on button "Próximo →" at bounding box center [481, 348] width 101 height 31
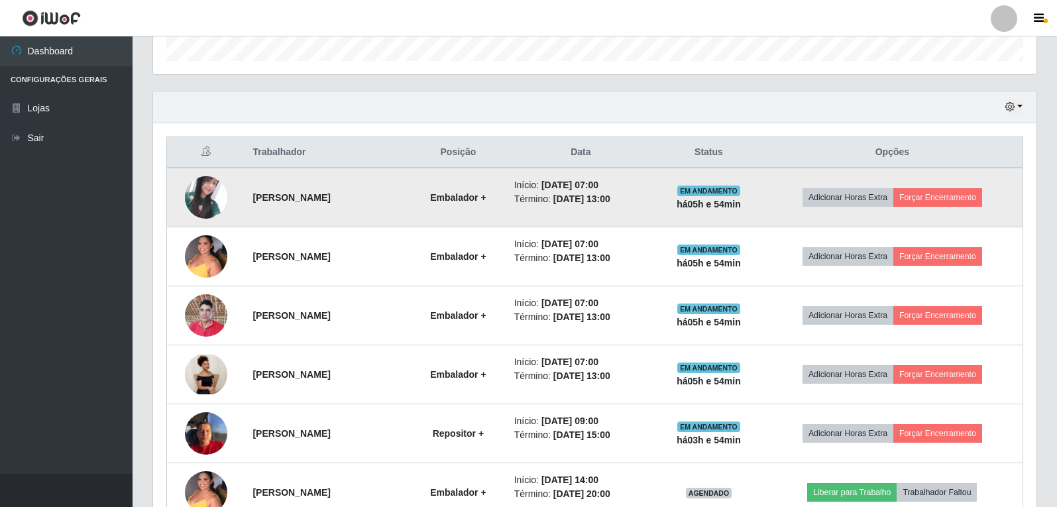
scroll to position [455, 0]
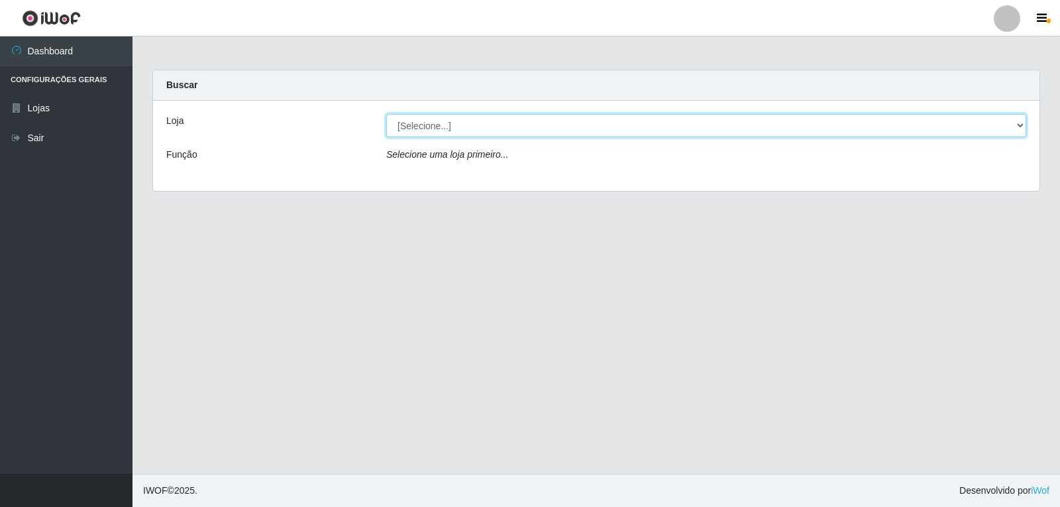
click at [978, 121] on select "[Selecione...] Queiroz Atacadão - João Câmara" at bounding box center [706, 125] width 640 height 23
select select "523"
click at [386, 114] on select "[Selecione...] Queiroz Atacadão - João Câmara" at bounding box center [706, 125] width 640 height 23
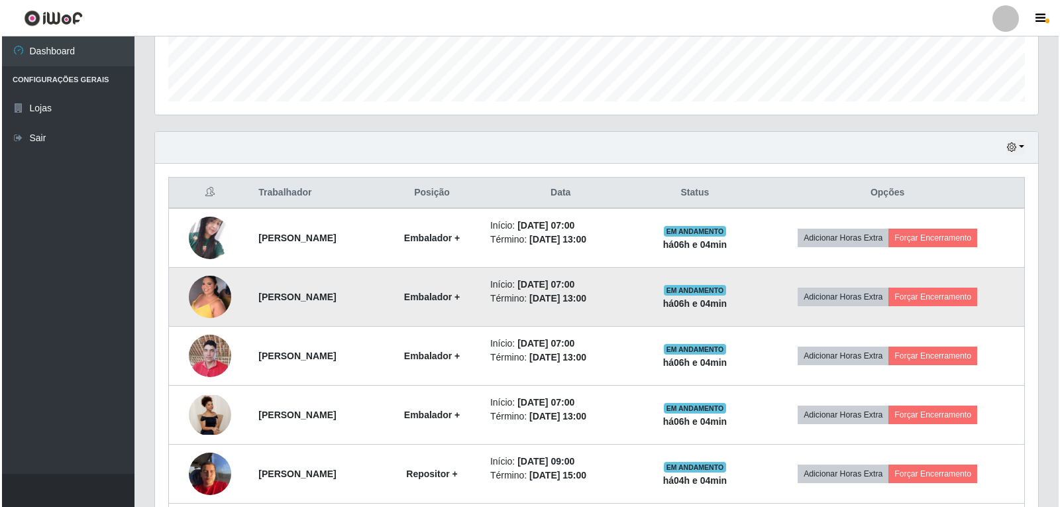
scroll to position [398, 0]
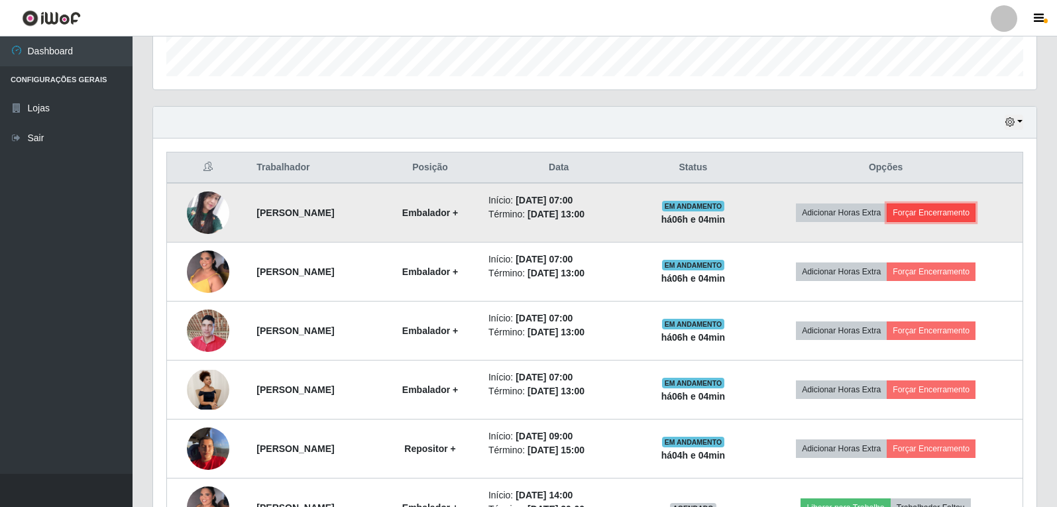
click at [962, 209] on button "Forçar Encerramento" at bounding box center [931, 212] width 89 height 19
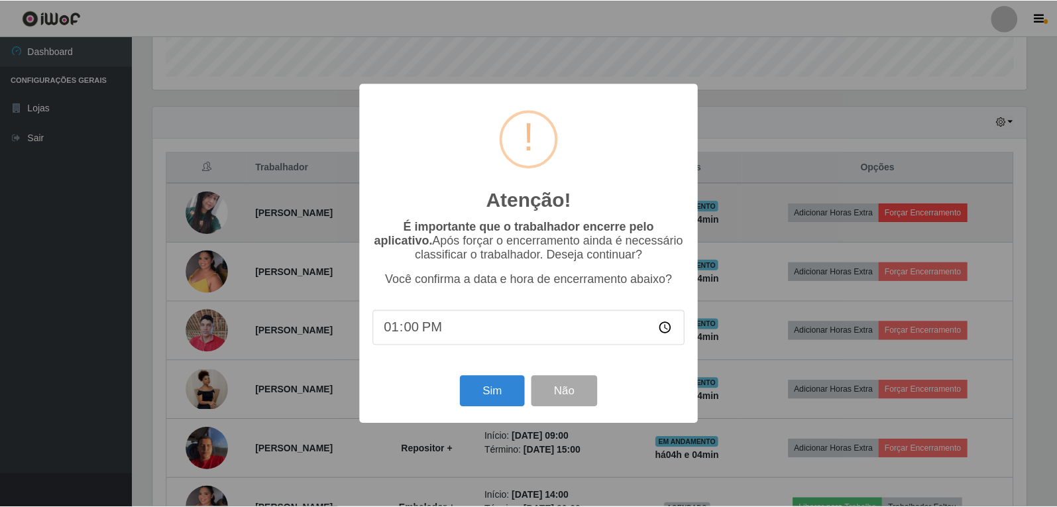
scroll to position [275, 877]
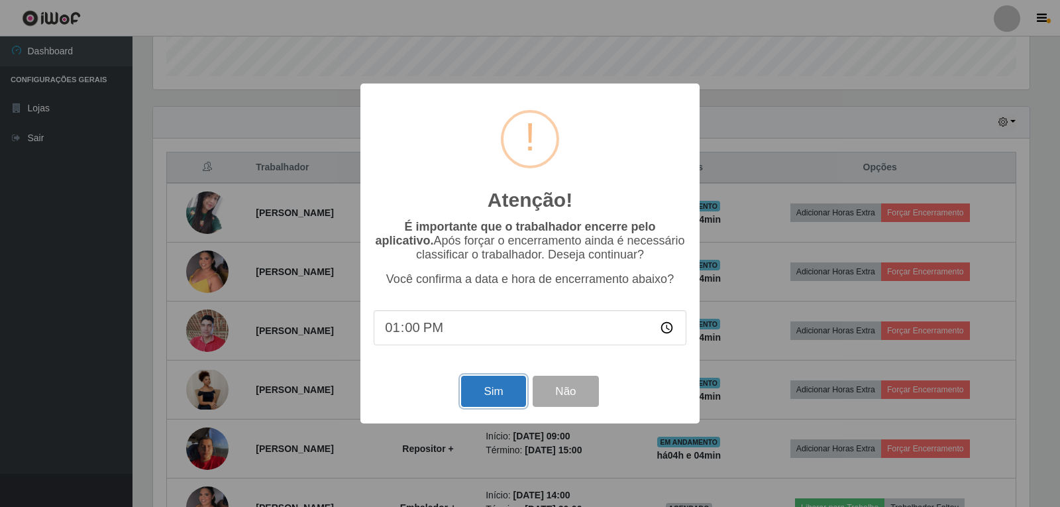
click at [499, 398] on button "Sim" at bounding box center [493, 391] width 64 height 31
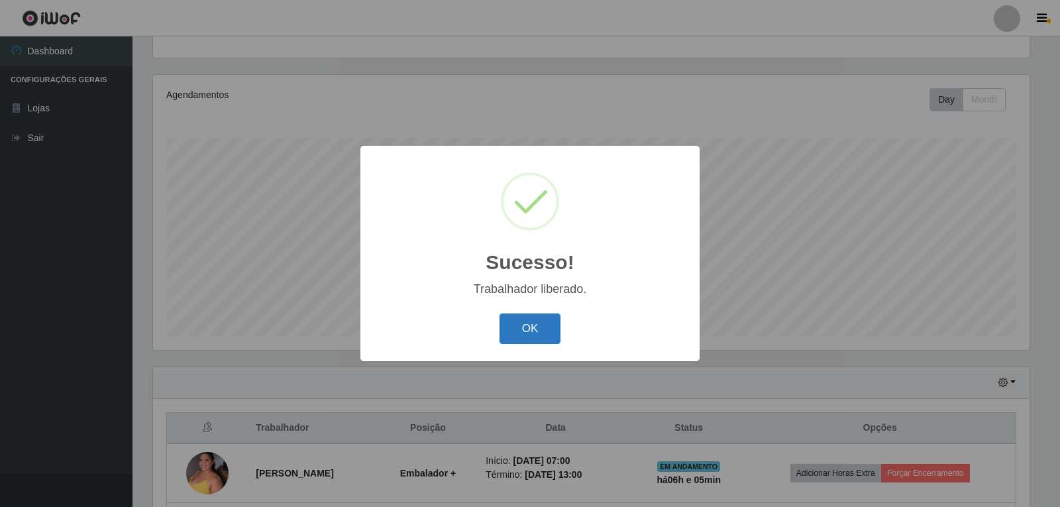
click at [534, 330] on button "OK" at bounding box center [531, 329] width 62 height 31
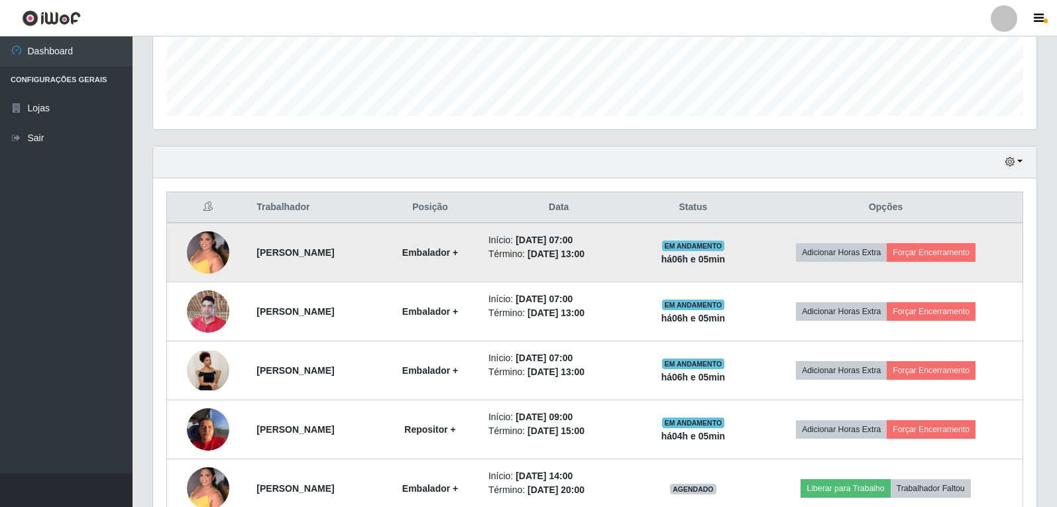
scroll to position [402, 0]
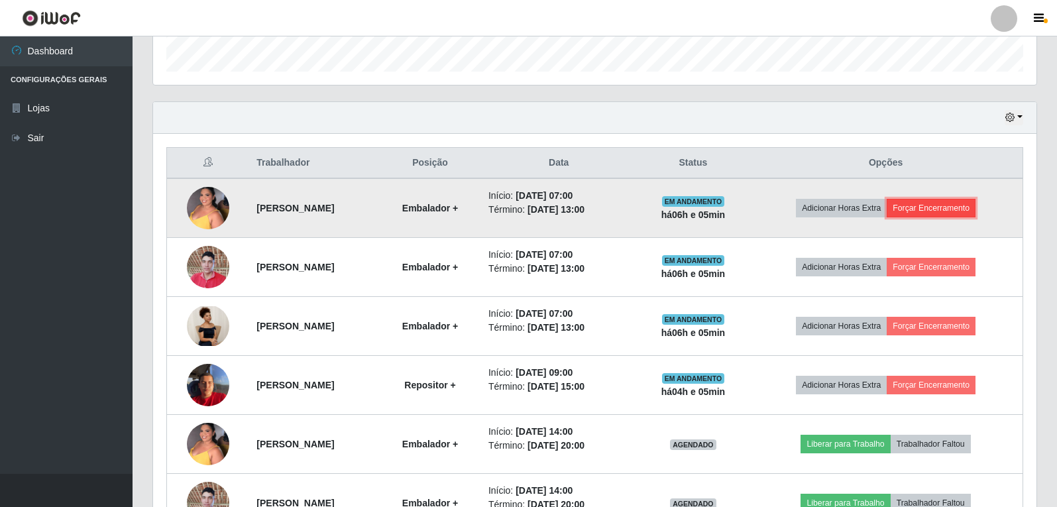
click at [954, 209] on button "Forçar Encerramento" at bounding box center [931, 208] width 89 height 19
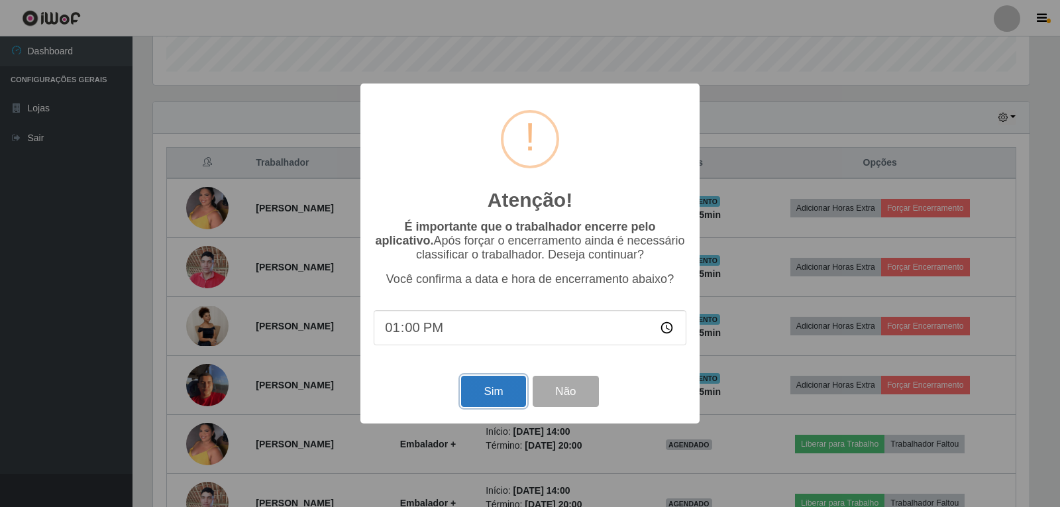
click at [487, 399] on button "Sim" at bounding box center [493, 391] width 64 height 31
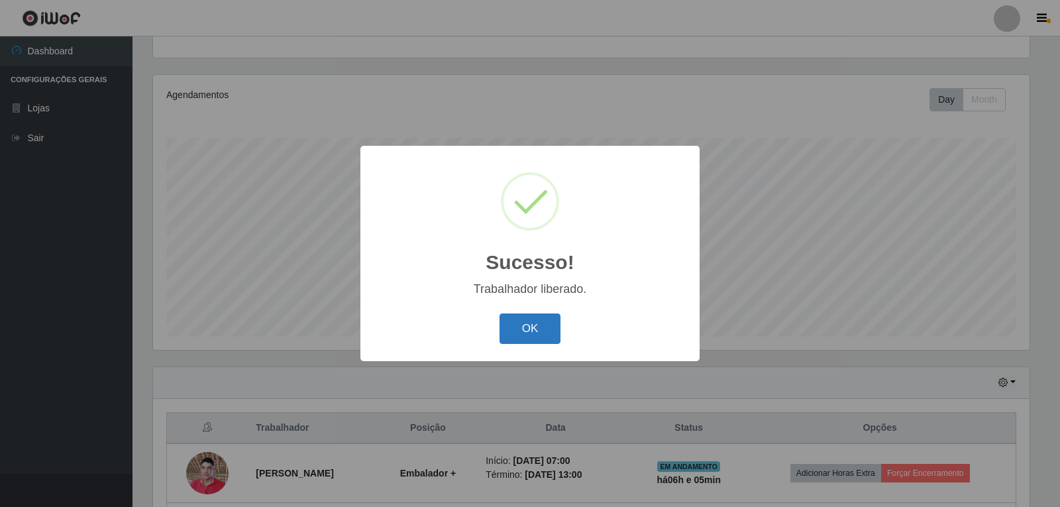
click at [530, 334] on button "OK" at bounding box center [531, 329] width 62 height 31
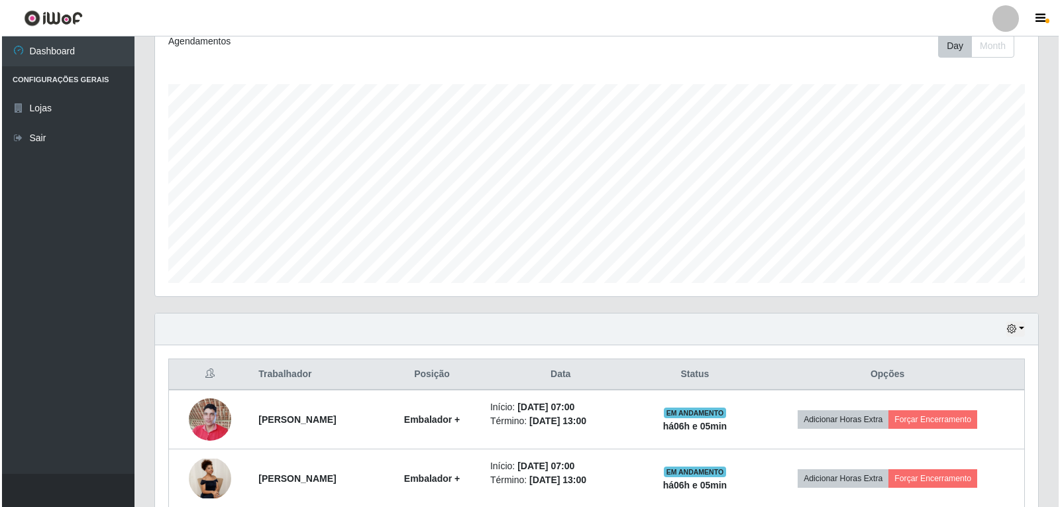
scroll to position [336, 0]
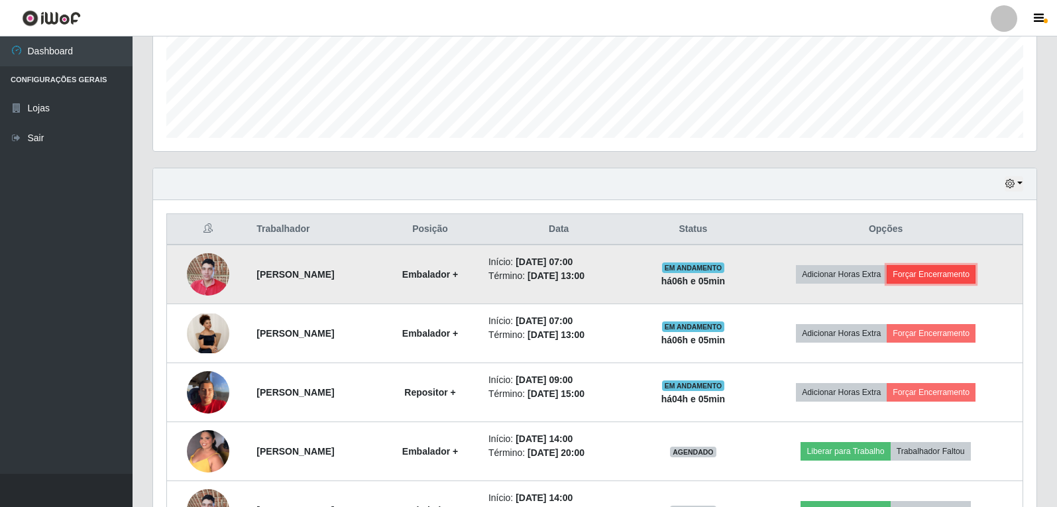
click at [941, 276] on button "Forçar Encerramento" at bounding box center [931, 274] width 89 height 19
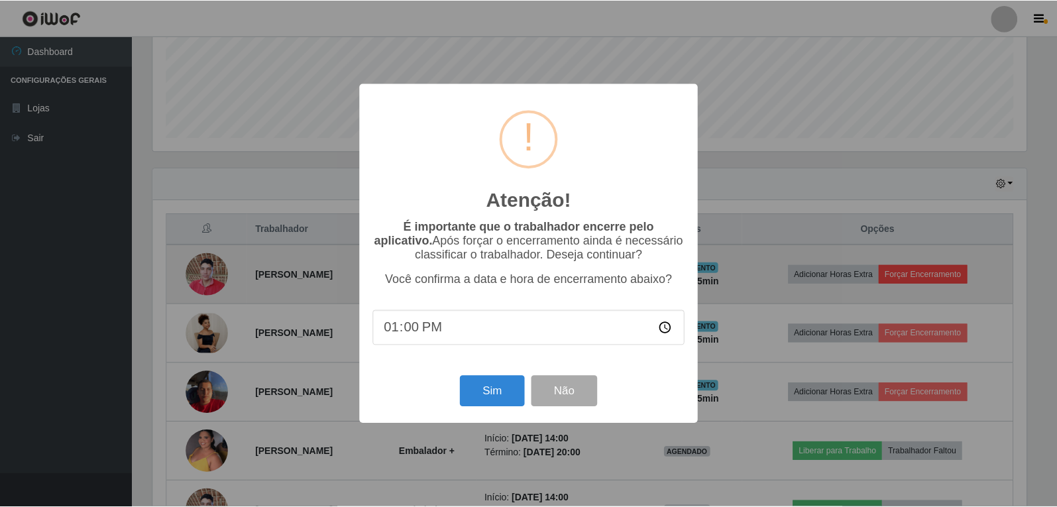
scroll to position [275, 877]
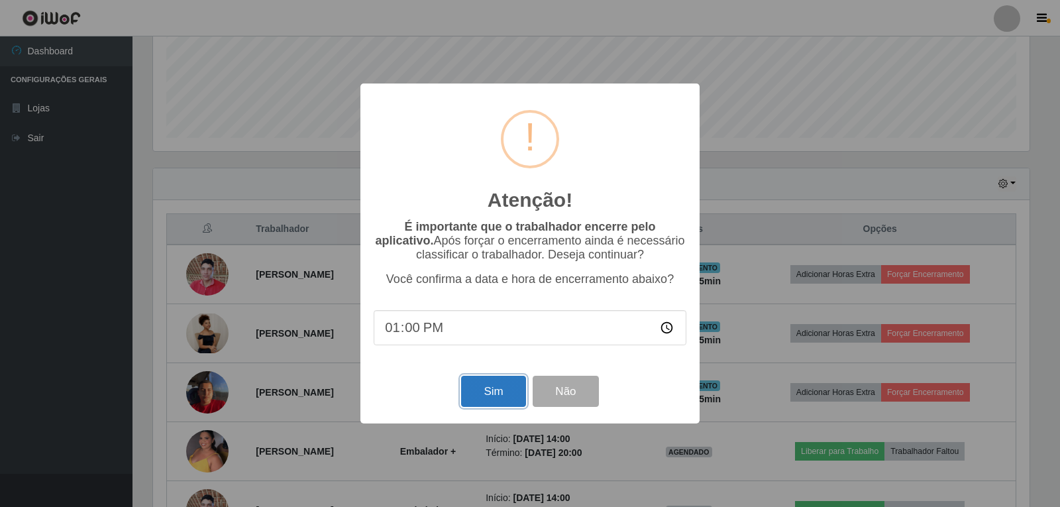
click at [482, 396] on button "Sim" at bounding box center [493, 391] width 64 height 31
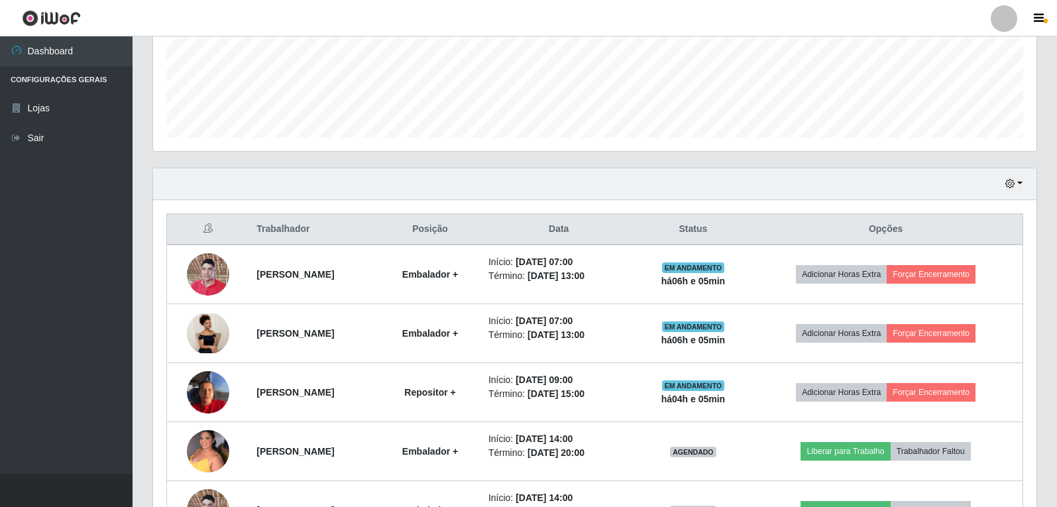
scroll to position [0, 0]
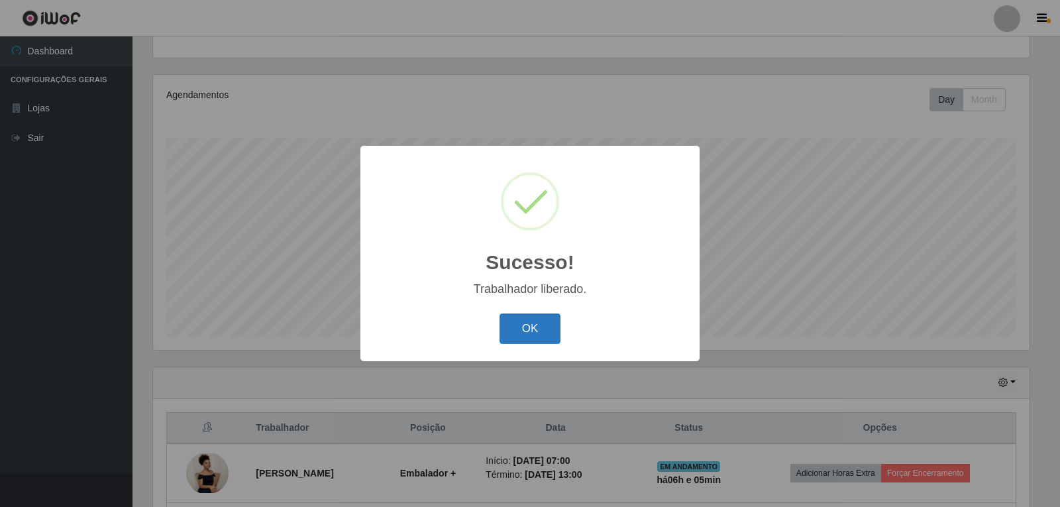
click at [540, 325] on button "OK" at bounding box center [531, 329] width 62 height 31
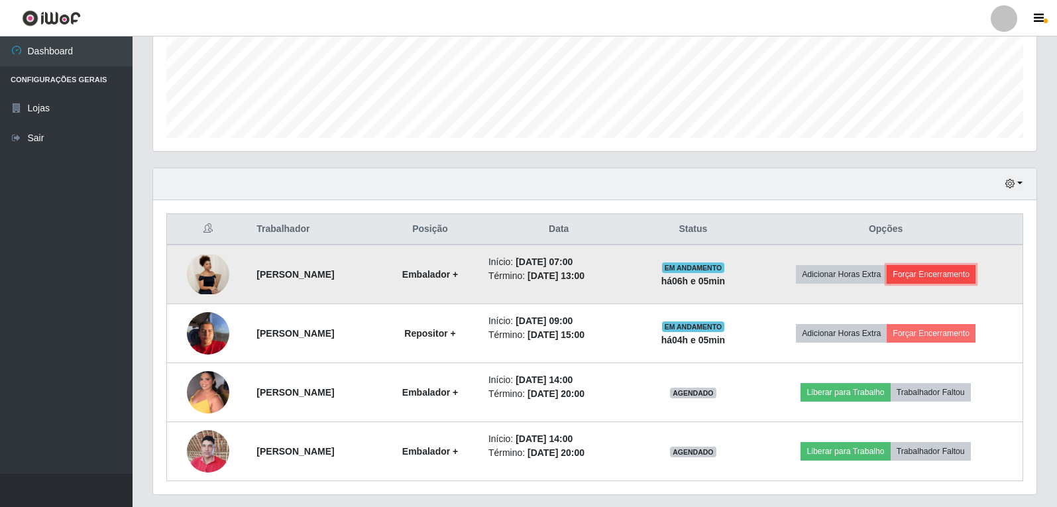
click at [960, 274] on button "Forçar Encerramento" at bounding box center [931, 274] width 89 height 19
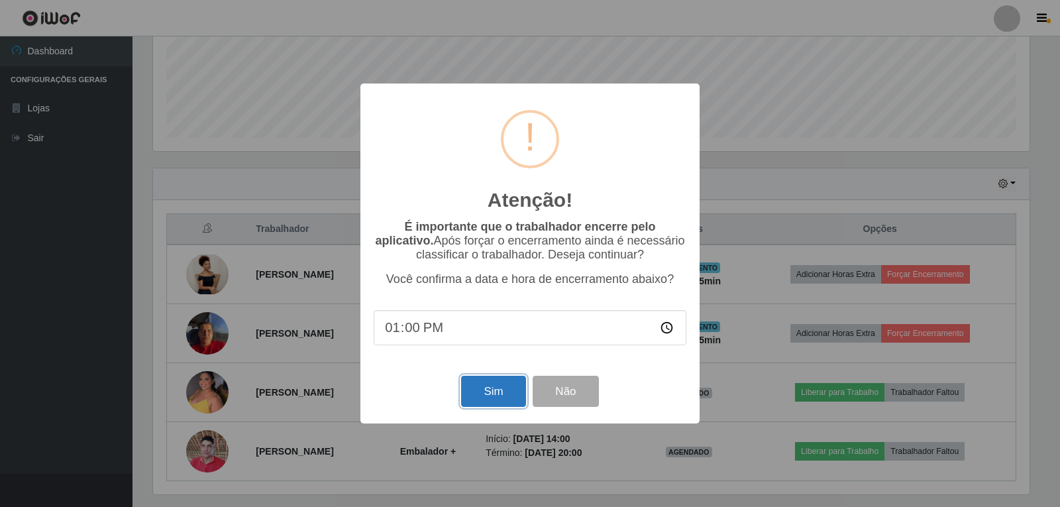
click at [490, 402] on button "Sim" at bounding box center [493, 391] width 64 height 31
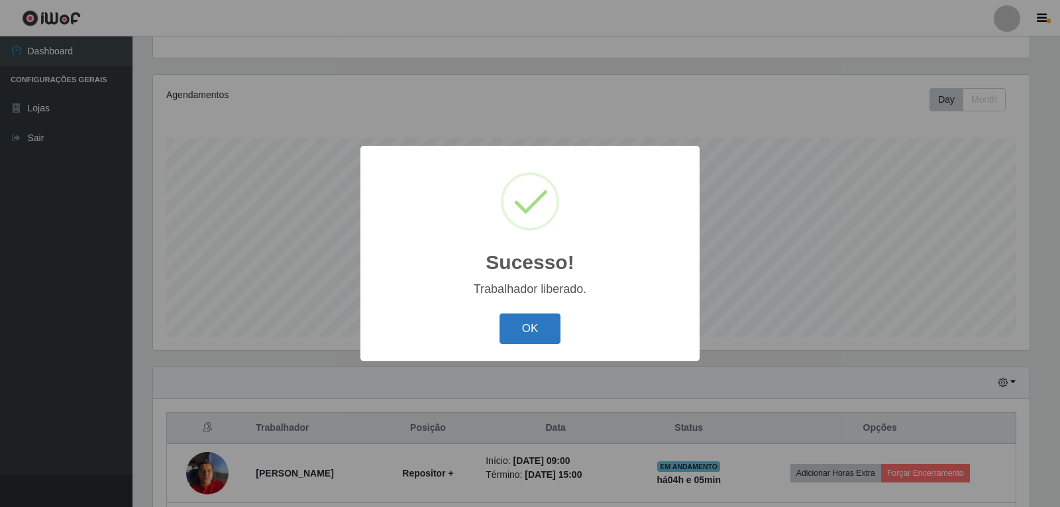
click at [543, 329] on button "OK" at bounding box center [531, 329] width 62 height 31
